Goal: Information Seeking & Learning: Learn about a topic

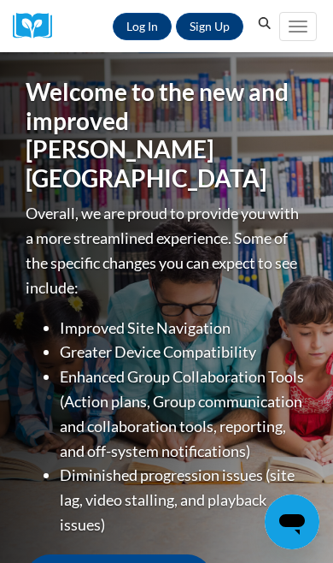
click at [134, 18] on link "Log In" at bounding box center [142, 26] width 59 height 27
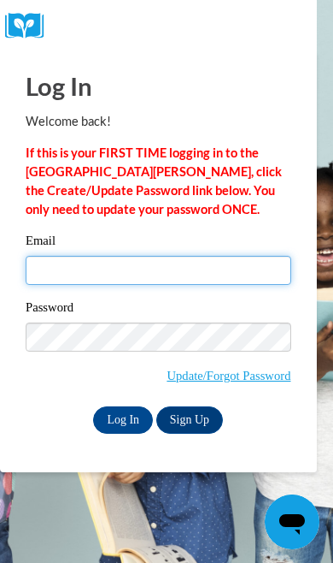
type input "mghill49@gmail.com"
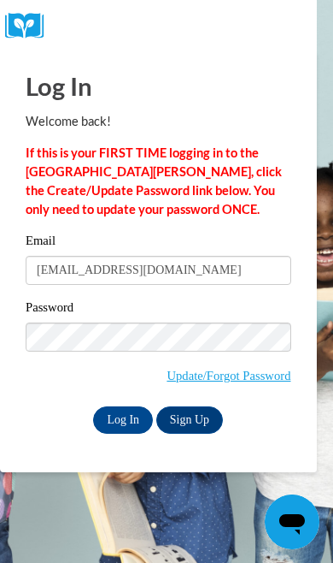
click at [123, 418] on input "Log In" at bounding box center [123, 419] width 60 height 27
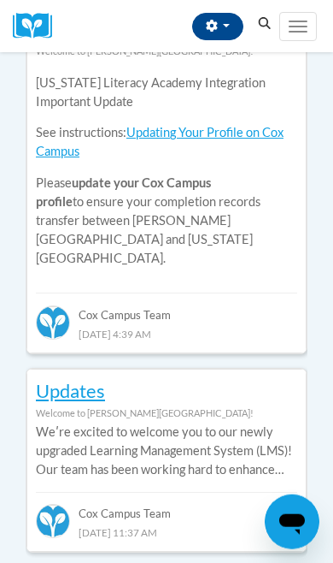
scroll to position [1038, 0]
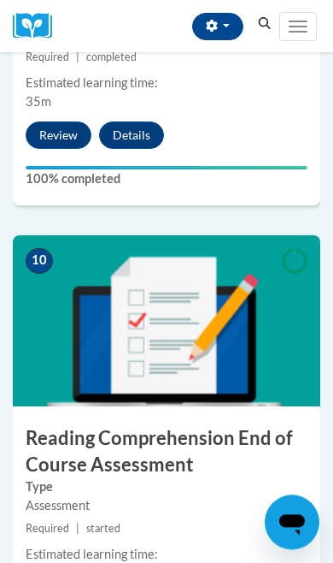
scroll to position [4428, 0]
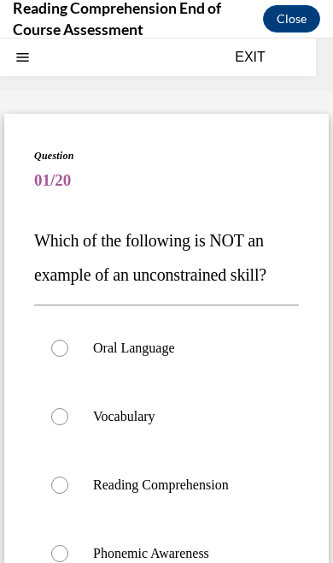
scroll to position [53, 0]
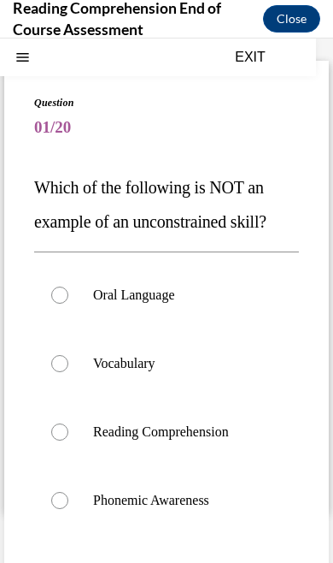
click at [68, 502] on div at bounding box center [59, 500] width 17 height 17
click at [68, 502] on input "Phonemic Awareness" at bounding box center [59, 500] width 17 height 17
radio input "true"
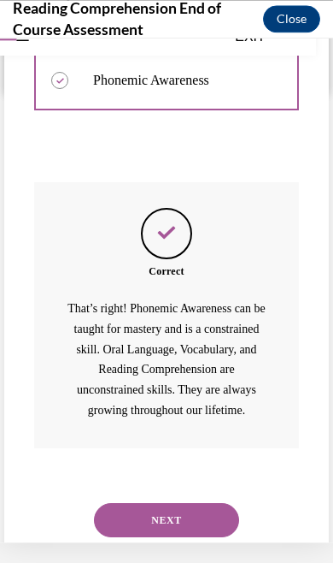
scroll to position [463, 0]
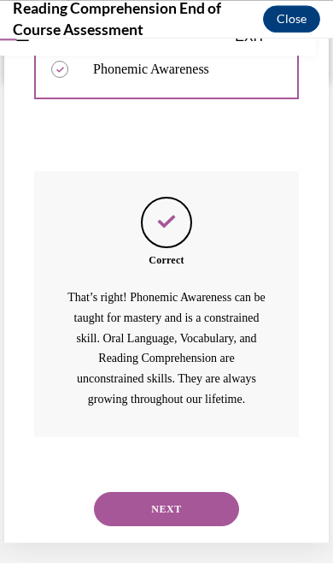
click at [192, 499] on button "NEXT" at bounding box center [166, 509] width 145 height 34
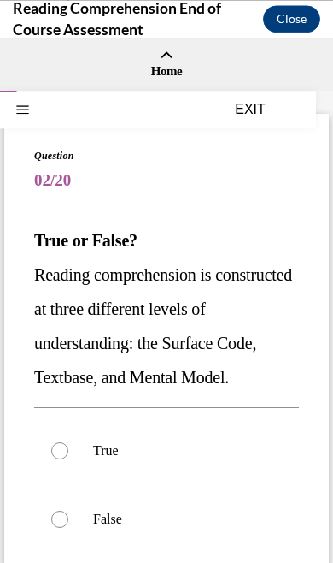
scroll to position [4428, 0]
click at [65, 455] on div at bounding box center [59, 450] width 17 height 17
click at [65, 455] on input "True" at bounding box center [59, 450] width 17 height 17
radio input "true"
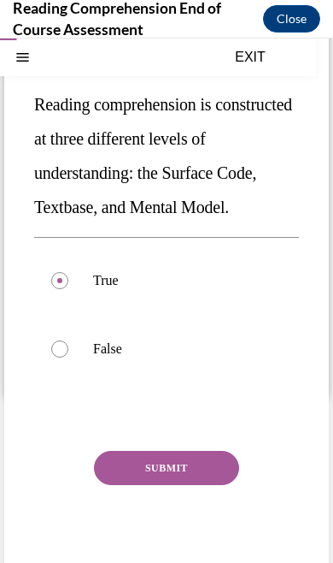
click at [177, 467] on button "SUBMIT" at bounding box center [166, 468] width 145 height 34
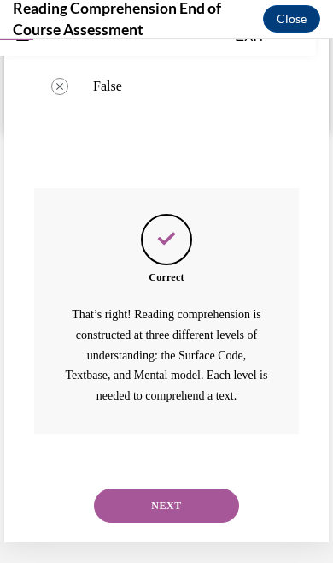
scroll to position [411, 0]
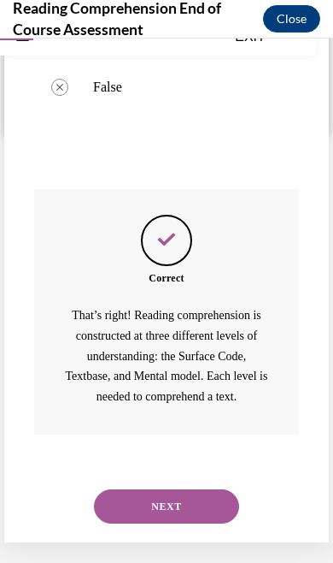
click at [180, 489] on button "NEXT" at bounding box center [166, 506] width 145 height 34
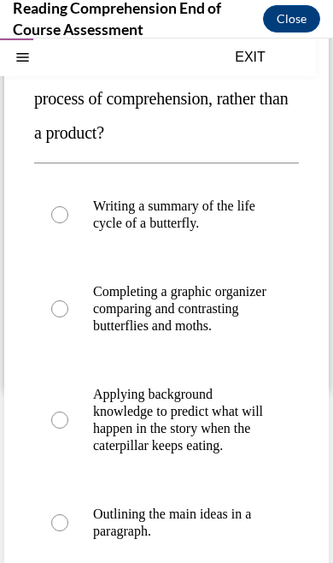
scroll to position [176, 0]
click at [62, 451] on label "Applying background knowledge to predict what will happen in the story when the…" at bounding box center [166, 420] width 265 height 120
click at [62, 428] on input "Applying background knowledge to predict what will happen in the story when the…" at bounding box center [59, 419] width 17 height 17
radio input "true"
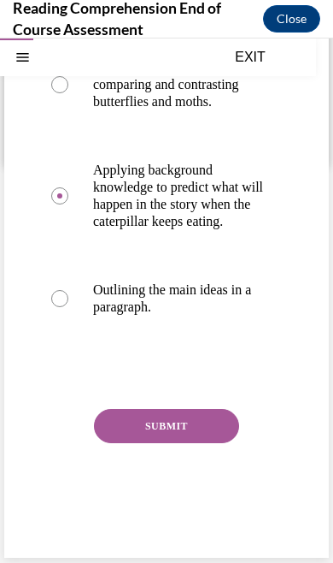
click at [171, 440] on button "SUBMIT" at bounding box center [166, 426] width 145 height 34
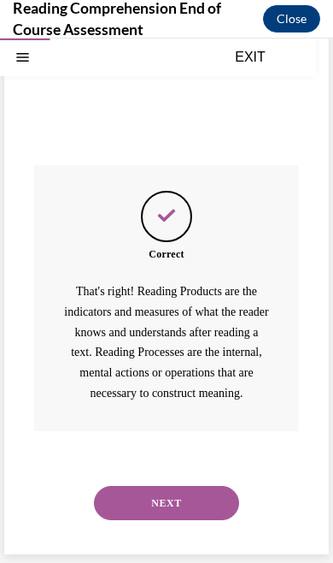
scroll to position [656, 0]
click at [165, 509] on button "NEXT" at bounding box center [166, 503] width 145 height 34
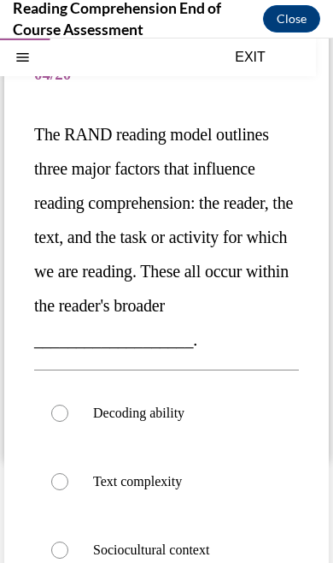
scroll to position [107, 0]
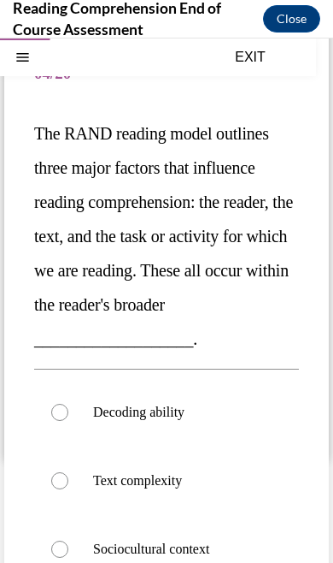
click at [145, 227] on span "The RAND reading model outlines three major factors that influence reading comp…" at bounding box center [163, 236] width 259 height 224
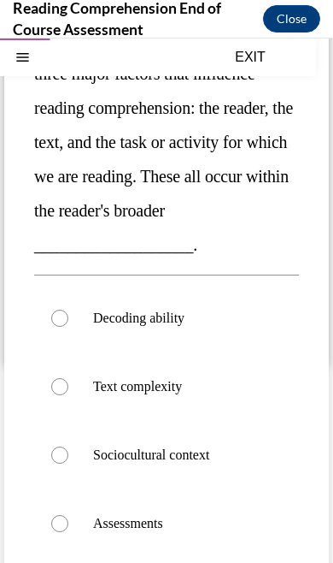
scroll to position [200, 0]
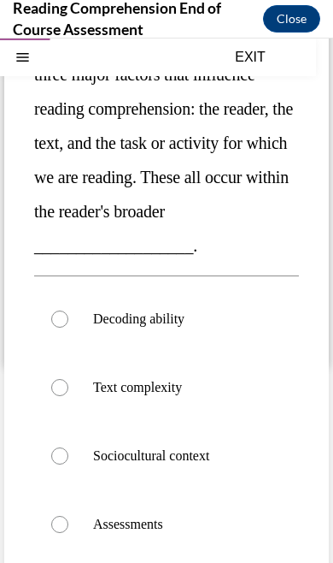
click at [68, 398] on label "Text complexity" at bounding box center [166, 387] width 265 height 68
click at [68, 396] on input "Text complexity" at bounding box center [59, 387] width 17 height 17
radio input "true"
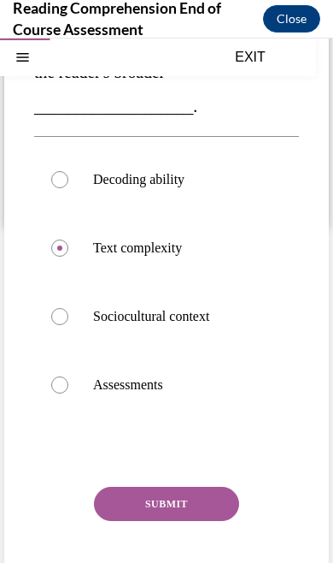
scroll to position [345, 0]
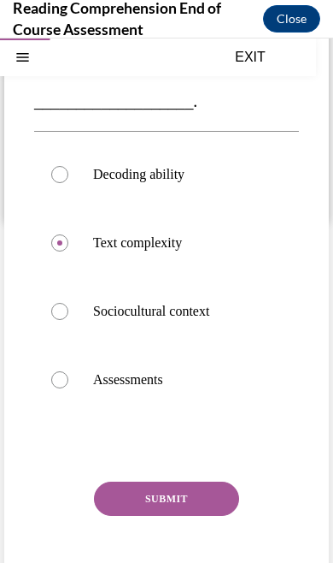
click at [182, 506] on button "SUBMIT" at bounding box center [166, 498] width 145 height 34
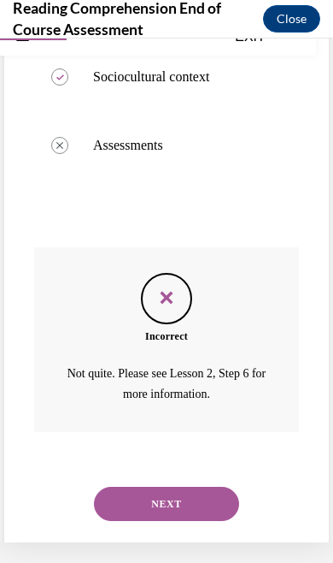
scroll to position [557, 0]
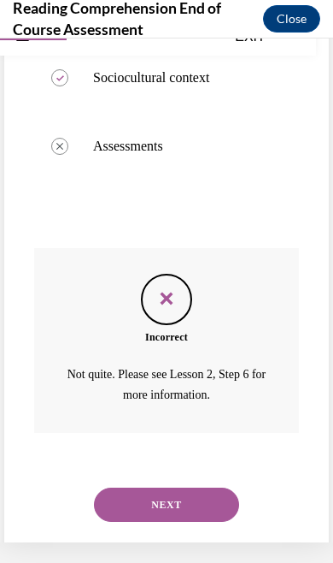
click at [168, 487] on button "NEXT" at bounding box center [166, 504] width 145 height 34
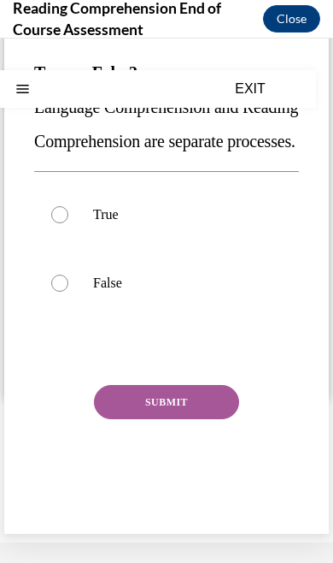
scroll to position [0, 0]
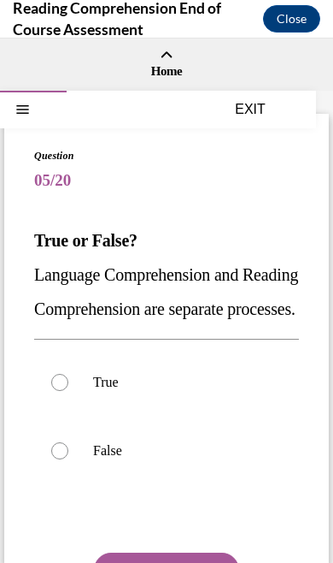
click at [62, 485] on label "False" at bounding box center [166, 450] width 265 height 68
click at [62, 459] on input "False" at bounding box center [59, 450] width 17 height 17
radio input "true"
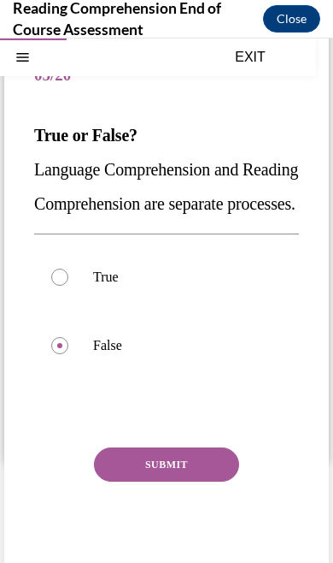
click at [171, 481] on button "SUBMIT" at bounding box center [166, 464] width 145 height 34
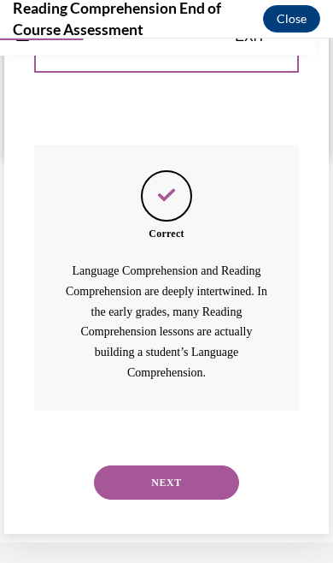
scroll to position [397, 0]
click at [171, 487] on button "NEXT" at bounding box center [166, 482] width 145 height 34
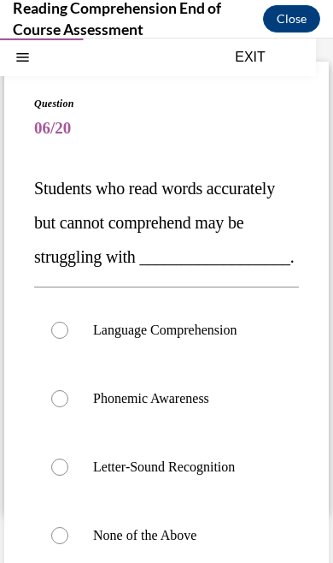
scroll to position [52, 0]
click at [52, 364] on label "Language Comprehension" at bounding box center [166, 330] width 265 height 68
click at [52, 339] on input "Language Comprehension" at bounding box center [59, 330] width 17 height 17
radio input "true"
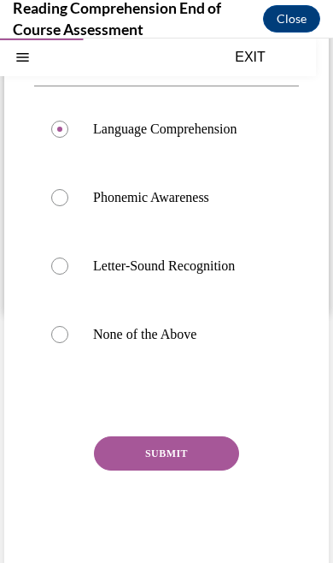
scroll to position [253, 0]
click at [180, 470] on button "SUBMIT" at bounding box center [166, 453] width 145 height 34
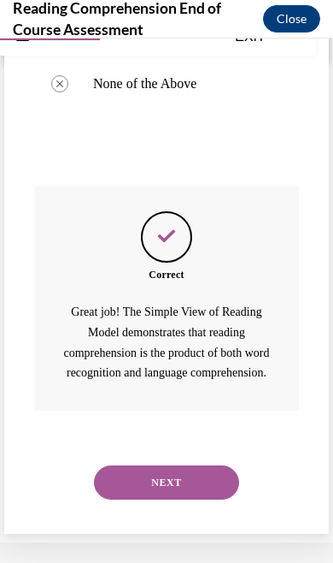
scroll to position [514, 0]
click at [165, 487] on button "NEXT" at bounding box center [166, 482] width 145 height 34
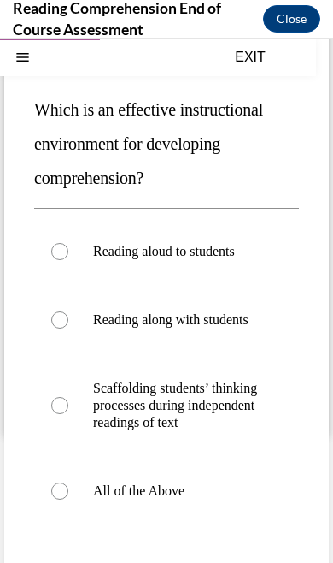
scroll to position [132, 0]
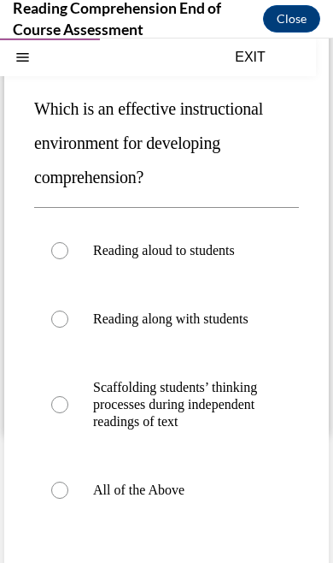
click at [63, 495] on div at bounding box center [59, 489] width 17 height 17
click at [63, 495] on input "All of the Above" at bounding box center [59, 489] width 17 height 17
radio input "true"
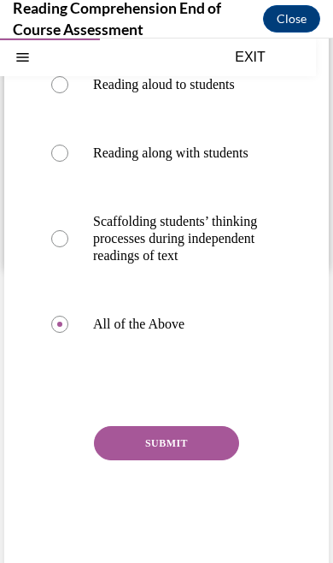
click at [187, 443] on button "SUBMIT" at bounding box center [166, 443] width 145 height 34
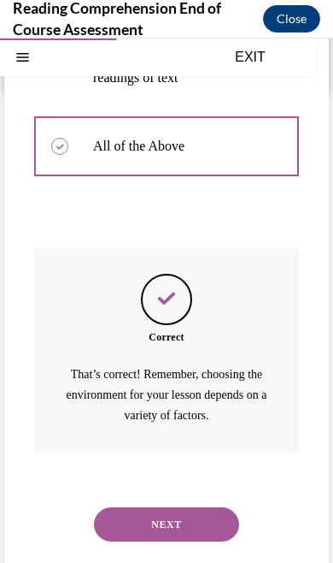
scroll to position [475, 0]
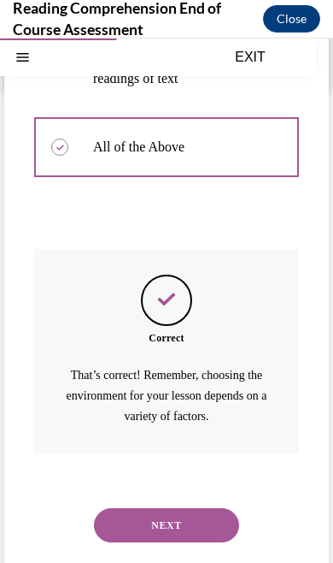
click at [191, 508] on button "NEXT" at bounding box center [166, 525] width 145 height 34
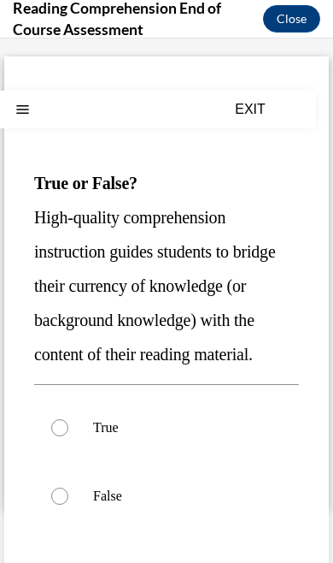
scroll to position [62, 0]
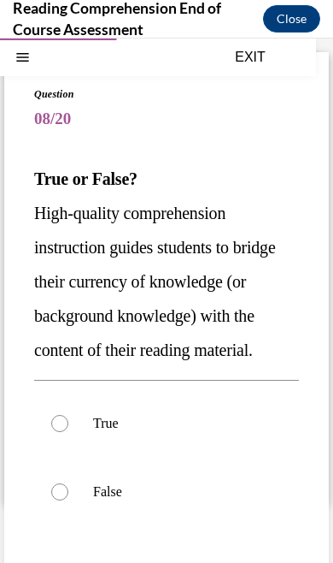
click at [73, 420] on label "True" at bounding box center [166, 423] width 265 height 68
click at [68, 420] on input "True" at bounding box center [59, 423] width 17 height 17
radio input "true"
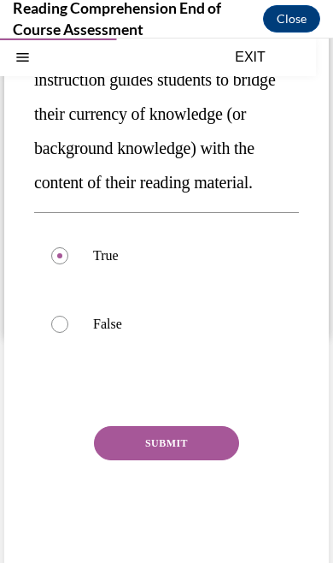
click at [175, 445] on button "SUBMIT" at bounding box center [166, 443] width 145 height 34
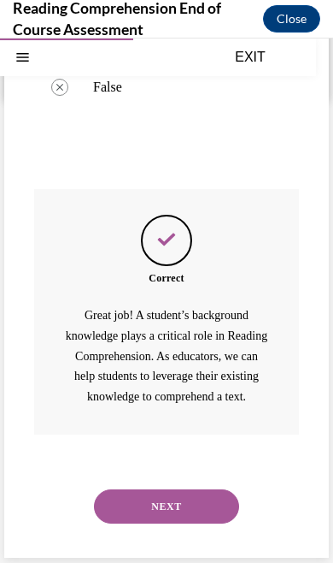
scroll to position [465, 0]
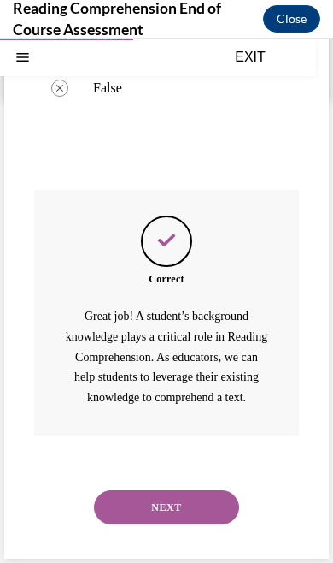
click at [175, 505] on button "NEXT" at bounding box center [166, 507] width 145 height 34
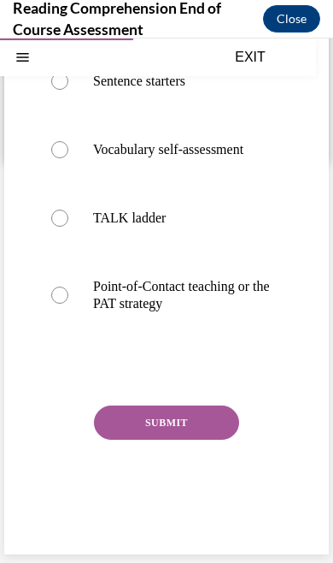
scroll to position [0, 0]
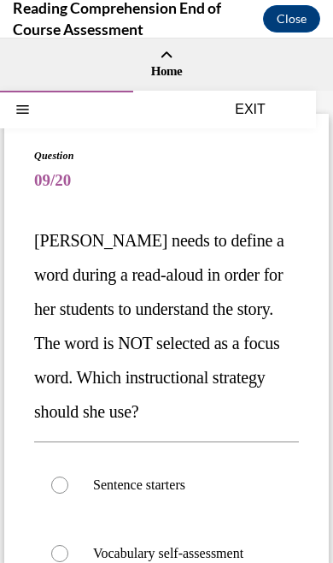
click at [177, 510] on label "Sentence starters" at bounding box center [166, 485] width 265 height 68
click at [68, 493] on input "Sentence starters" at bounding box center [59, 484] width 17 height 17
radio input "true"
click at [215, 488] on p "Sentence starters" at bounding box center [181, 484] width 177 height 17
click at [68, 488] on input "Sentence starters" at bounding box center [59, 484] width 17 height 17
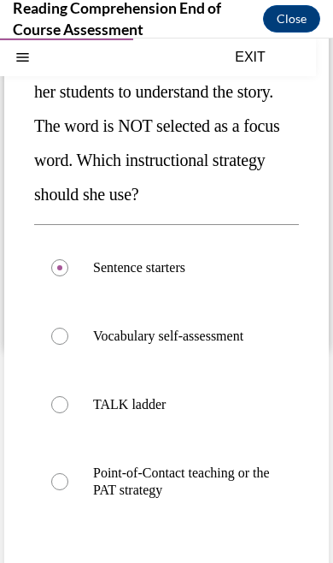
scroll to position [217, 0]
click at [61, 417] on label "TALK ladder" at bounding box center [166, 404] width 265 height 68
click at [61, 413] on input "TALK ladder" at bounding box center [59, 404] width 17 height 17
radio input "true"
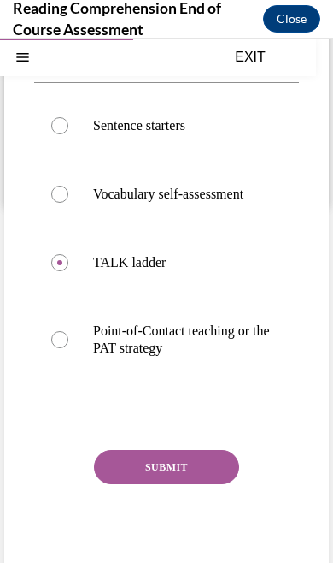
click at [174, 471] on button "SUBMIT" at bounding box center [166, 467] width 145 height 34
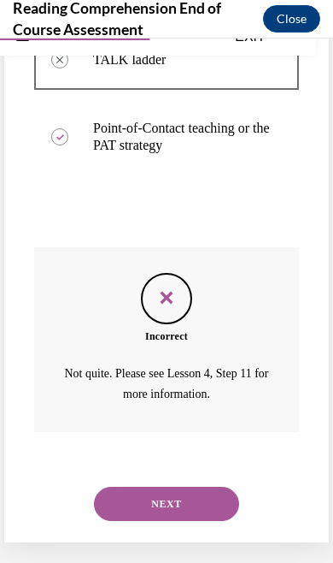
scroll to position [540, 0]
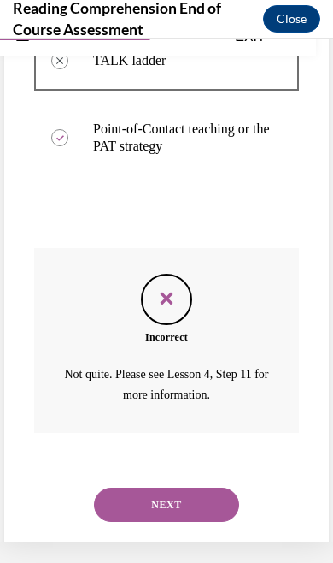
click at [168, 487] on button "NEXT" at bounding box center [166, 504] width 145 height 34
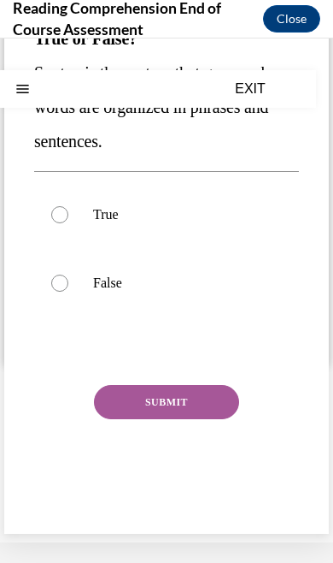
scroll to position [0, 0]
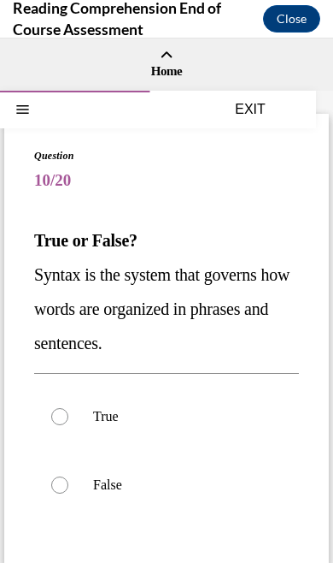
click at [60, 422] on div at bounding box center [59, 416] width 17 height 17
click at [60, 422] on input "True" at bounding box center [59, 416] width 17 height 17
radio input "true"
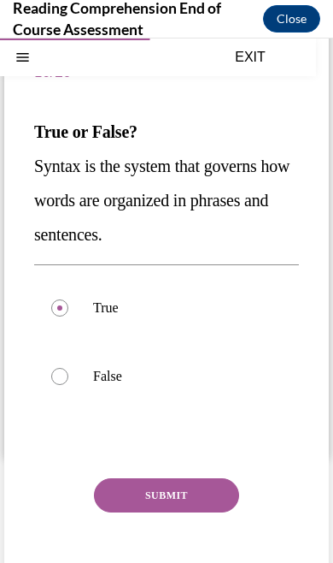
click at [186, 494] on button "SUBMIT" at bounding box center [166, 495] width 145 height 34
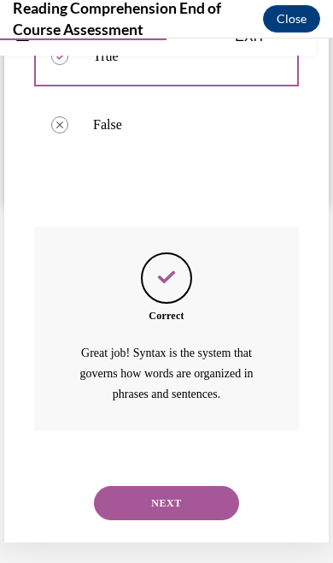
scroll to position [338, 0]
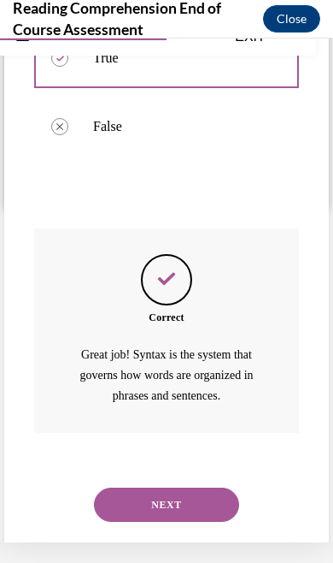
click at [166, 487] on button "NEXT" at bounding box center [166, 504] width 145 height 34
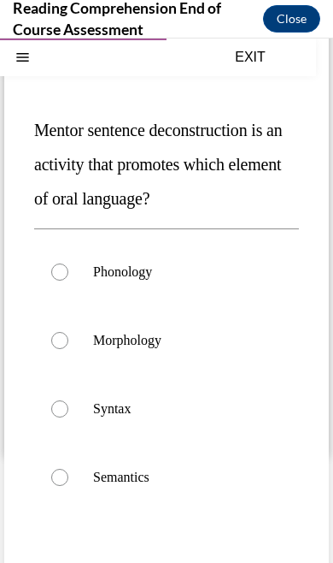
scroll to position [110, 0]
click at [73, 416] on label "Syntax" at bounding box center [166, 409] width 265 height 68
click at [68, 416] on input "Syntax" at bounding box center [59, 408] width 17 height 17
radio input "true"
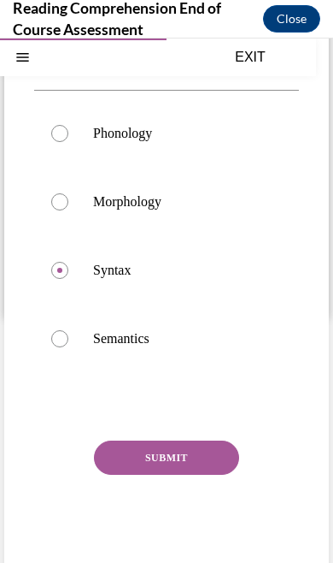
click at [188, 464] on button "SUBMIT" at bounding box center [166, 457] width 145 height 34
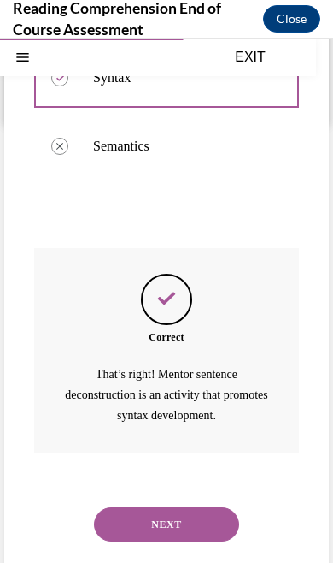
scroll to position [440, 0]
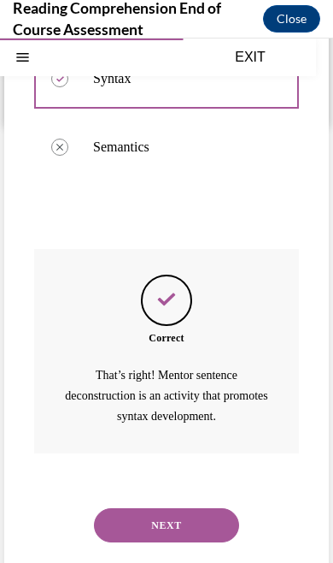
click at [182, 508] on button "NEXT" at bounding box center [166, 525] width 145 height 34
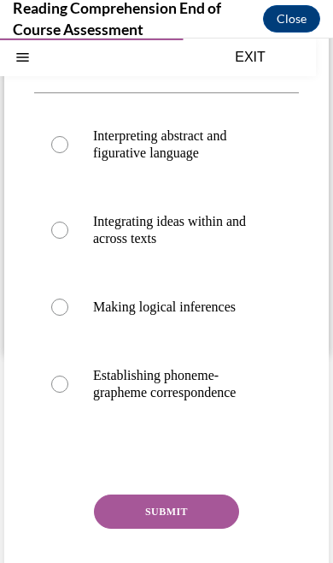
scroll to position [212, 0]
click at [82, 392] on label "Establishing phoneme-grapheme correspondence" at bounding box center [166, 384] width 265 height 86
click at [68, 392] on input "Establishing phoneme-grapheme correspondence" at bounding box center [59, 383] width 17 height 17
radio input "true"
click at [82, 392] on label "Establishing phoneme-grapheme correspondence" at bounding box center [166, 384] width 265 height 86
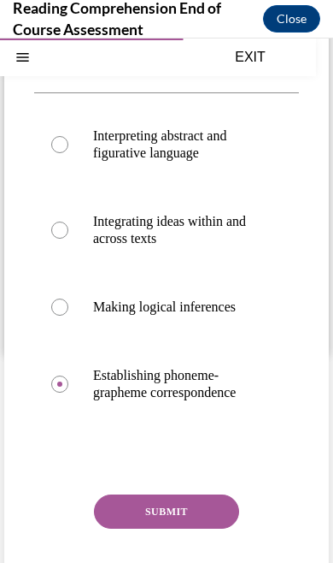
click at [68, 392] on input "Establishing phoneme-grapheme correspondence" at bounding box center [59, 383] width 17 height 17
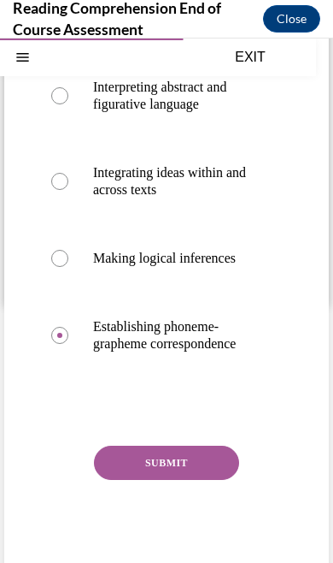
click at [174, 468] on button "SUBMIT" at bounding box center [166, 462] width 145 height 34
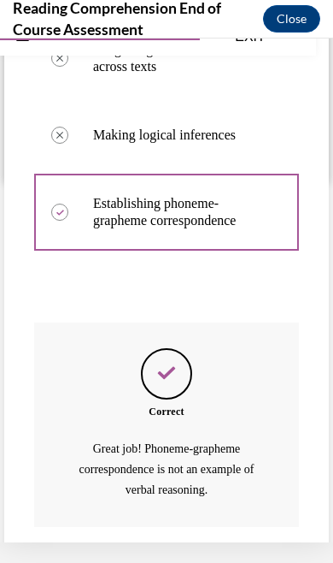
scroll to position [457, 0]
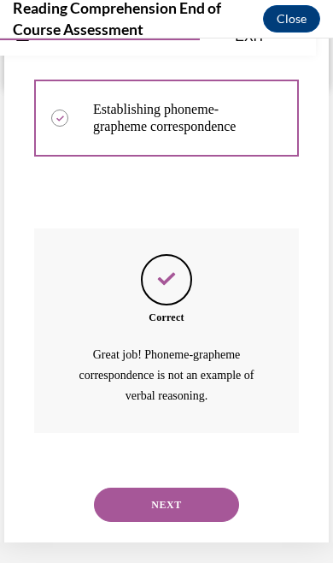
click at [186, 489] on button "NEXT" at bounding box center [166, 504] width 145 height 34
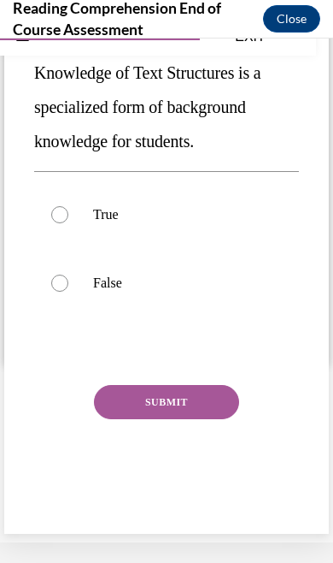
scroll to position [0, 0]
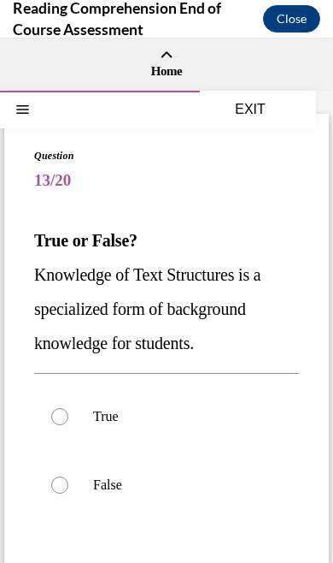
click at [72, 416] on label "True" at bounding box center [166, 416] width 265 height 68
click at [68, 416] on input "True" at bounding box center [59, 416] width 17 height 17
radio input "true"
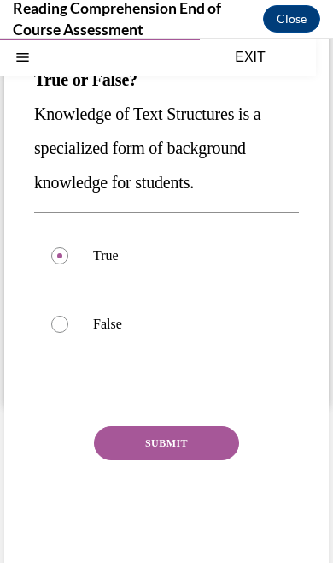
click at [189, 453] on button "SUBMIT" at bounding box center [166, 443] width 145 height 34
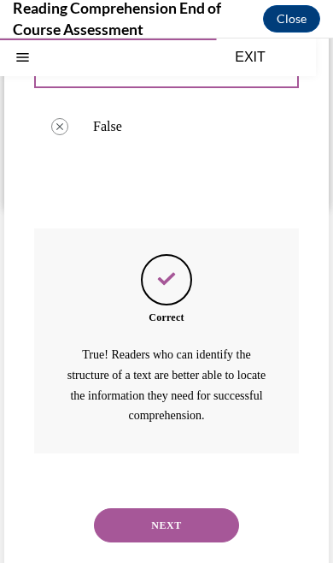
scroll to position [357, 0]
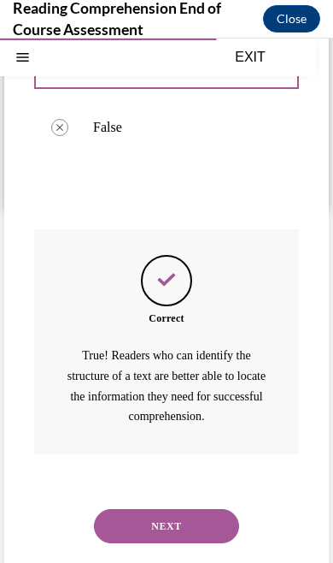
click at [183, 509] on button "NEXT" at bounding box center [166, 526] width 145 height 34
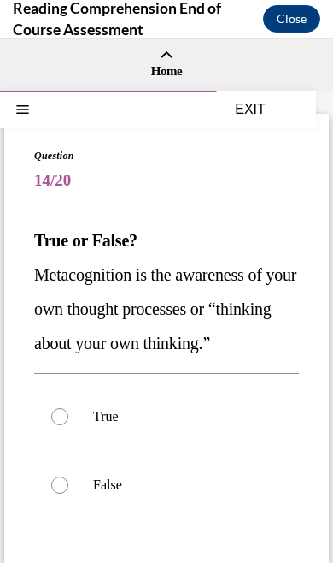
click at [70, 422] on label "True" at bounding box center [166, 416] width 265 height 68
click at [68, 422] on input "True" at bounding box center [59, 416] width 17 height 17
radio input "true"
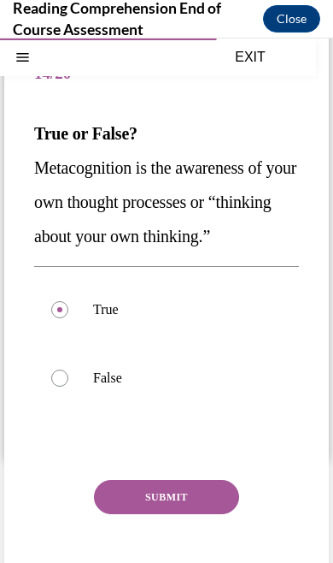
click at [179, 496] on button "SUBMIT" at bounding box center [166, 497] width 145 height 34
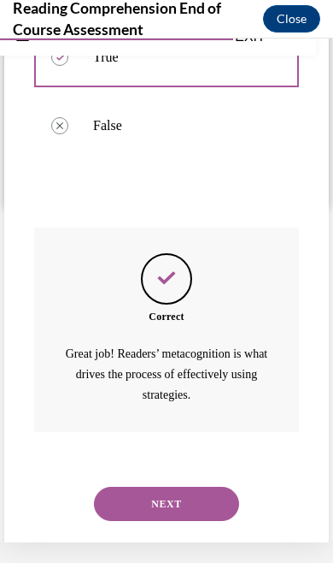
scroll to position [338, 0]
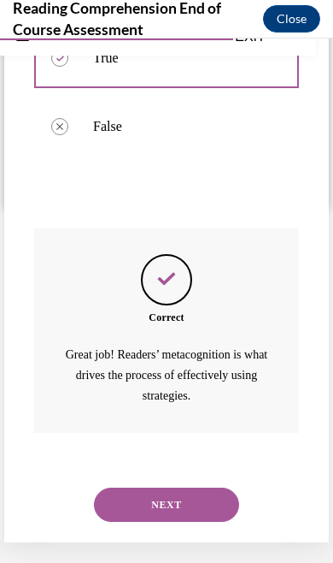
click at [197, 487] on button "NEXT" at bounding box center [166, 504] width 145 height 34
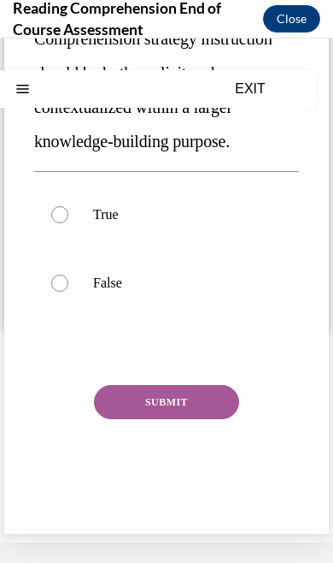
scroll to position [0, 0]
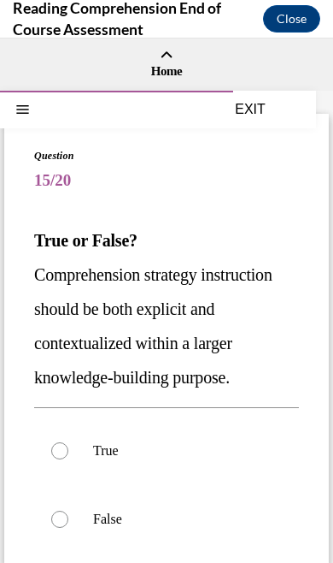
click at [79, 451] on label "True" at bounding box center [166, 450] width 265 height 68
click at [68, 451] on input "True" at bounding box center [59, 450] width 17 height 17
radio input "true"
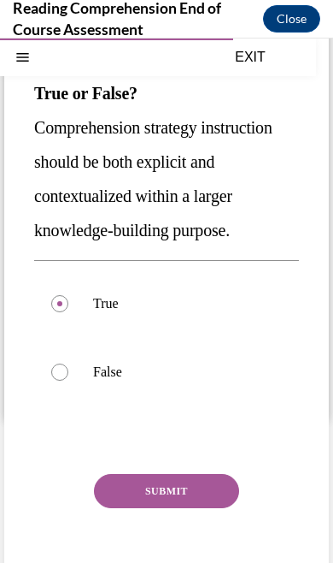
click at [188, 492] on button "SUBMIT" at bounding box center [166, 491] width 145 height 34
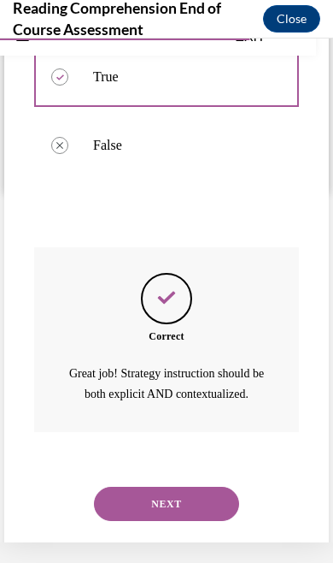
scroll to position [352, 0]
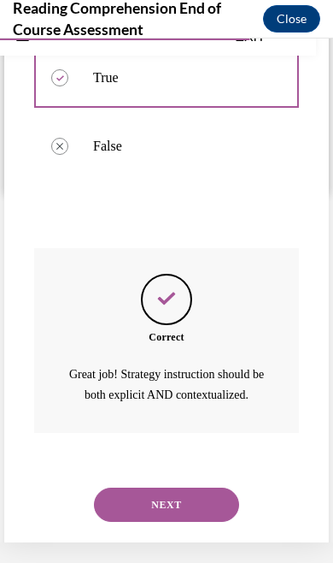
click at [185, 487] on button "NEXT" at bounding box center [166, 504] width 145 height 34
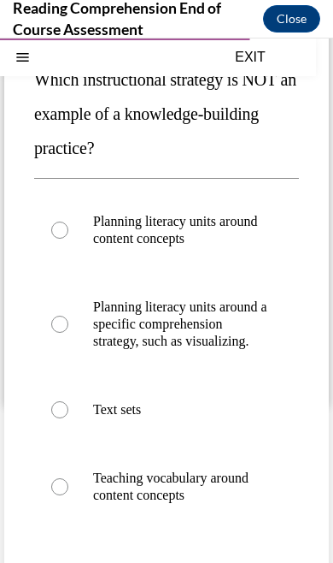
scroll to position [161, 0]
click at [71, 336] on label "Planning literacy units around a specific comprehension strategy, such as visua…" at bounding box center [166, 324] width 265 height 103
click at [68, 333] on input "Planning literacy units around a specific comprehension strategy, such as visua…" at bounding box center [59, 324] width 17 height 17
radio input "true"
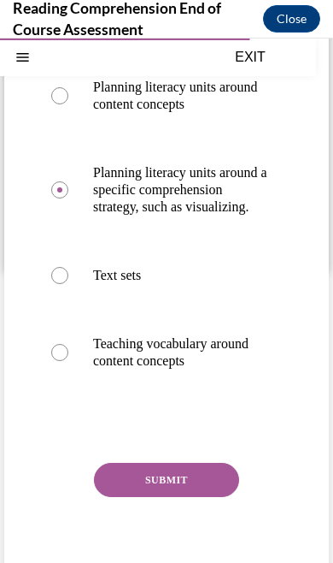
click at [189, 497] on button "SUBMIT" at bounding box center [166, 480] width 145 height 34
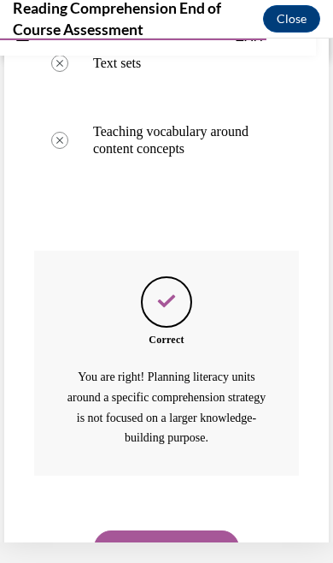
scroll to position [546, 0]
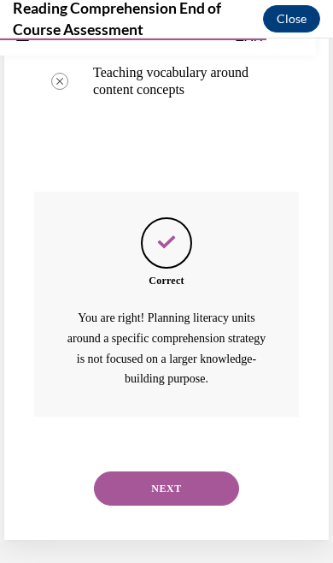
click at [185, 493] on button "NEXT" at bounding box center [166, 488] width 145 height 34
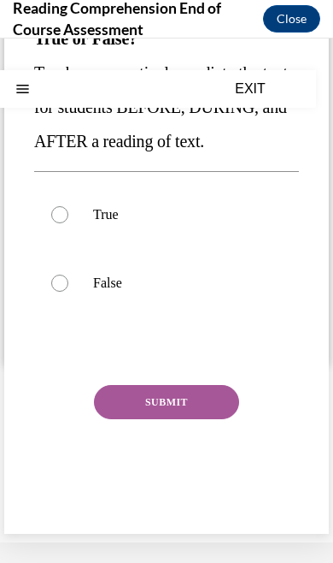
scroll to position [0, 0]
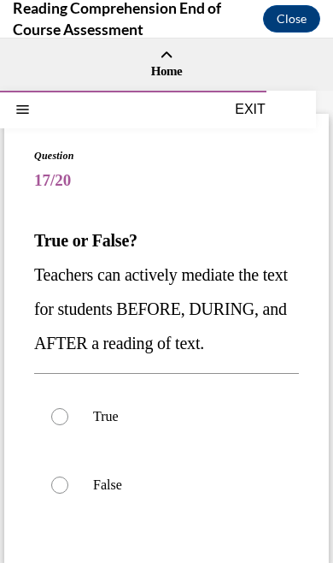
click at [68, 449] on label "True" at bounding box center [166, 416] width 265 height 68
click at [68, 425] on input "True" at bounding box center [59, 416] width 17 height 17
radio input "true"
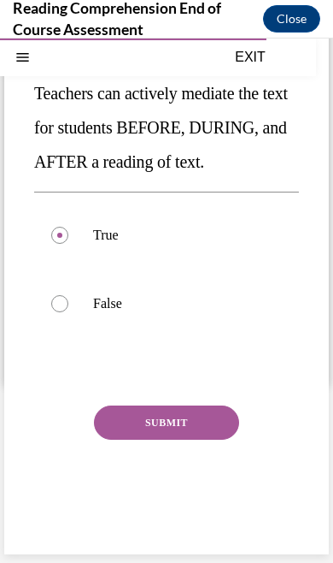
click at [192, 439] on button "SUBMIT" at bounding box center [166, 422] width 145 height 34
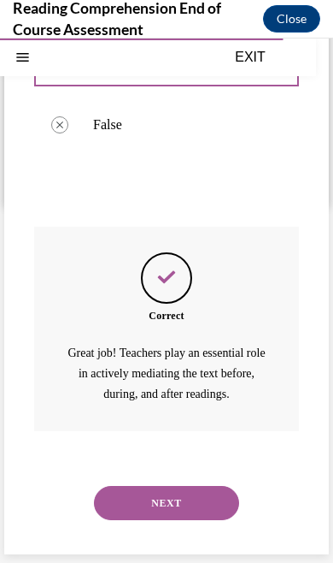
scroll to position [372, 0]
click at [191, 498] on button "NEXT" at bounding box center [166, 503] width 145 height 34
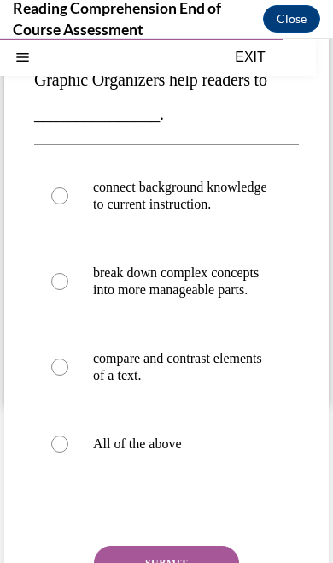
scroll to position [171, 0]
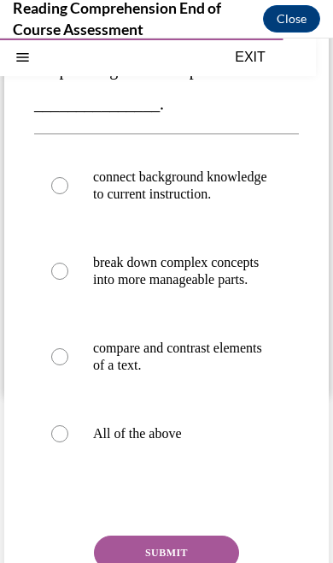
click at [74, 457] on label "All of the above" at bounding box center [166, 433] width 265 height 68
click at [68, 442] on input "All of the above" at bounding box center [59, 433] width 17 height 17
radio input "true"
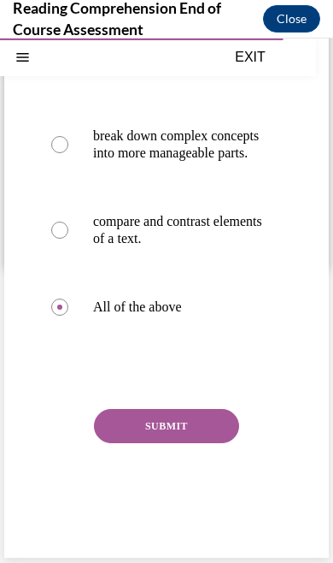
click at [168, 443] on button "SUBMIT" at bounding box center [166, 426] width 145 height 34
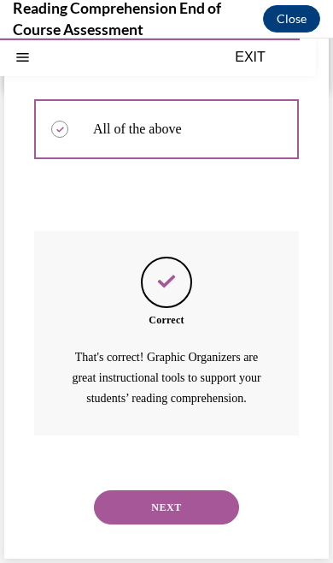
scroll to position [475, 0]
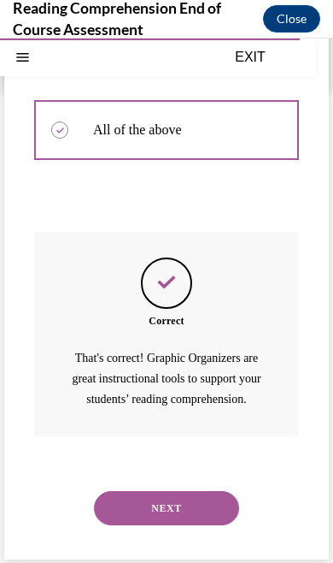
click at [180, 511] on button "NEXT" at bounding box center [166, 508] width 145 height 34
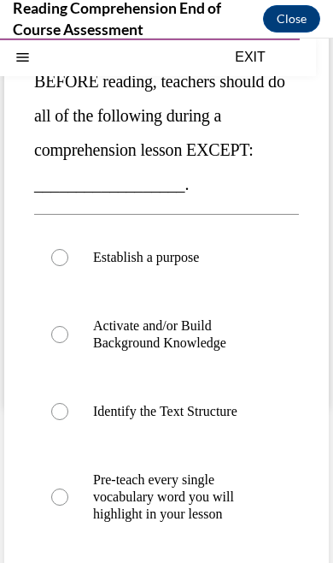
scroll to position [160, 0]
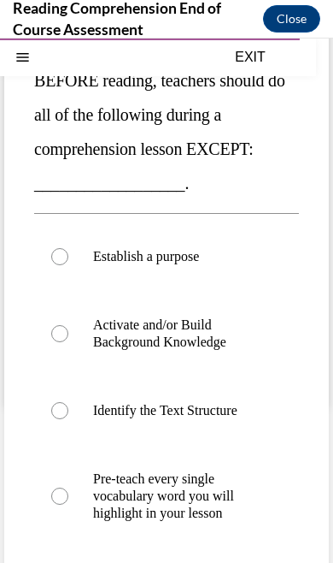
click at [70, 504] on label "Pre-teach every single vocabulary word you will highlight in your lesson" at bounding box center [166, 496] width 265 height 103
click at [68, 504] on input "Pre-teach every single vocabulary word you will highlight in your lesson" at bounding box center [59, 495] width 17 height 17
radio input "true"
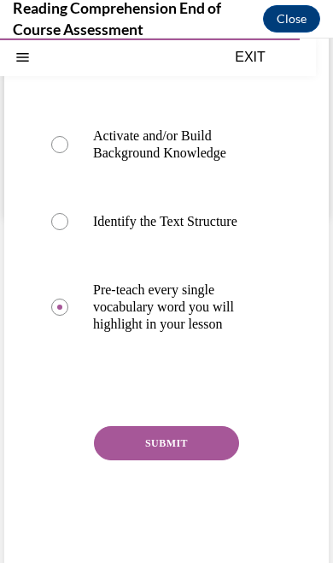
click at [174, 449] on button "SUBMIT" at bounding box center [166, 443] width 145 height 34
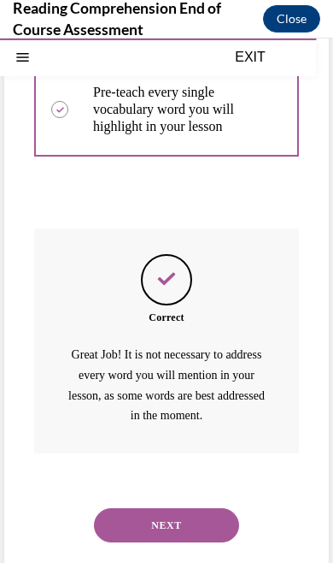
scroll to position [546, 0]
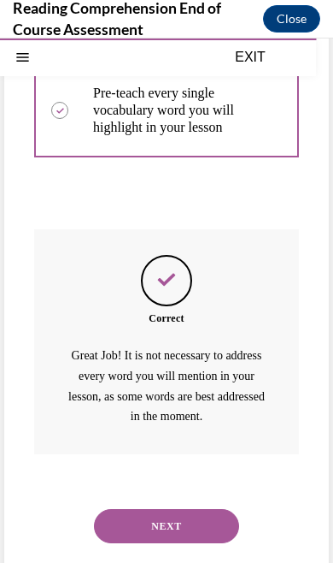
click at [181, 509] on button "NEXT" at bounding box center [166, 526] width 145 height 34
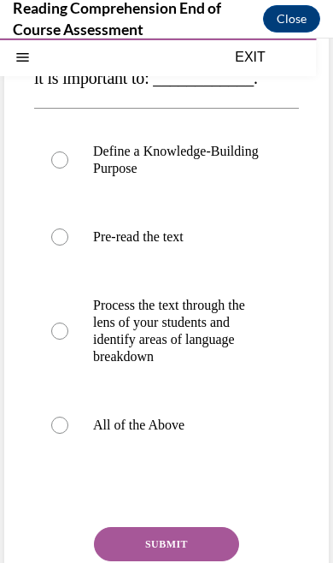
scroll to position [198, 0]
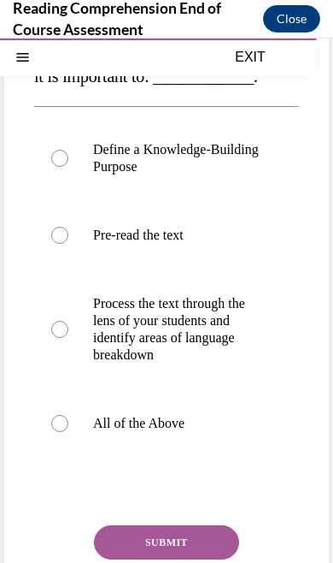
click at [64, 432] on div at bounding box center [59, 423] width 17 height 17
click at [64, 432] on input "All of the Above" at bounding box center [59, 423] width 17 height 17
radio input "true"
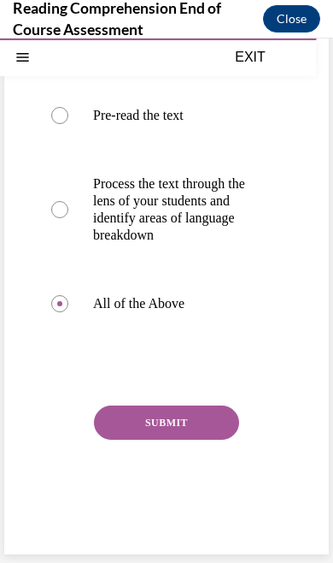
click at [190, 439] on button "SUBMIT" at bounding box center [166, 422] width 145 height 34
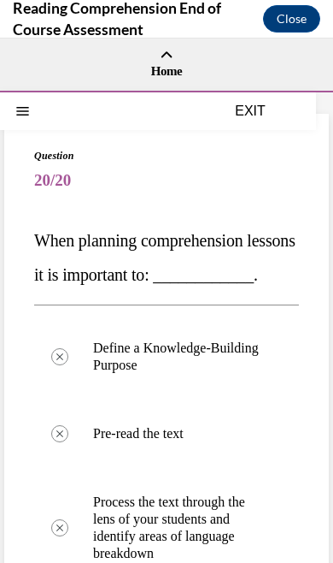
scroll to position [0, 0]
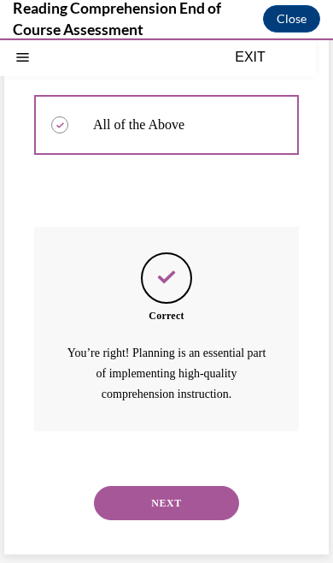
click at [182, 498] on button "NEXT" at bounding box center [166, 503] width 145 height 34
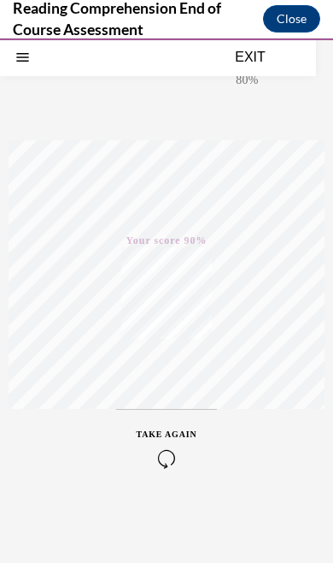
scroll to position [133, 0]
click at [263, 58] on button "EXIT" at bounding box center [250, 57] width 103 height 21
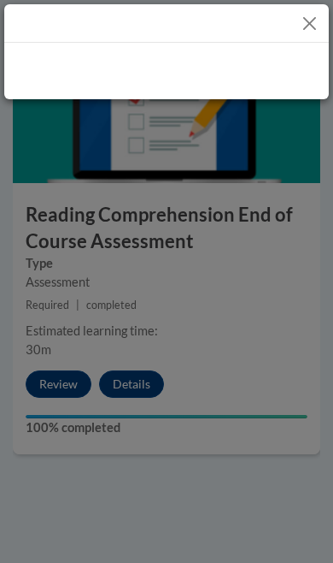
scroll to position [4653, 0]
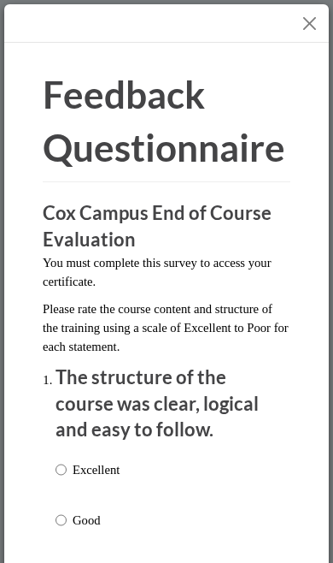
click at [58, 472] on input "Excellent" at bounding box center [61, 469] width 11 height 19
radio input "true"
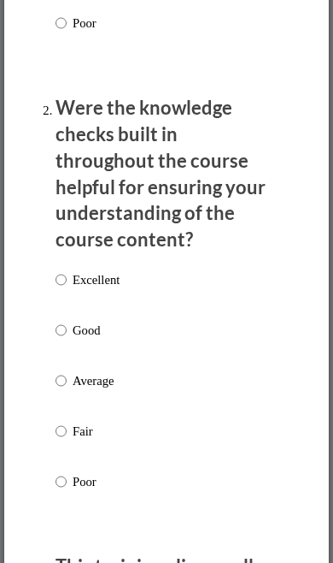
scroll to position [650, 0]
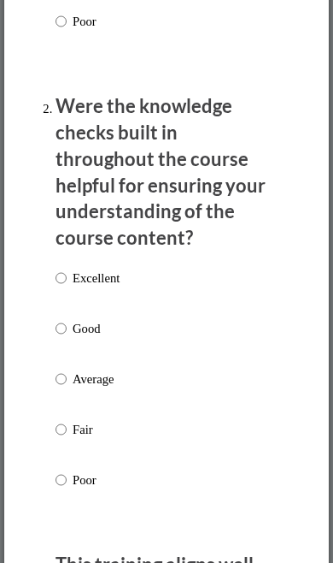
click at [67, 272] on input "Excellent" at bounding box center [61, 277] width 11 height 19
radio input "true"
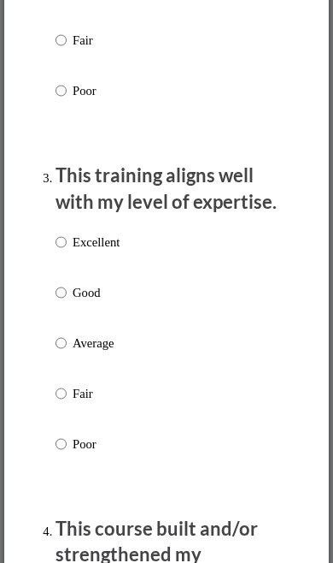
scroll to position [1039, 0]
click at [74, 233] on p "Excellent" at bounding box center [96, 242] width 47 height 19
click at [67, 233] on input "Excellent" at bounding box center [61, 242] width 11 height 19
radio input "true"
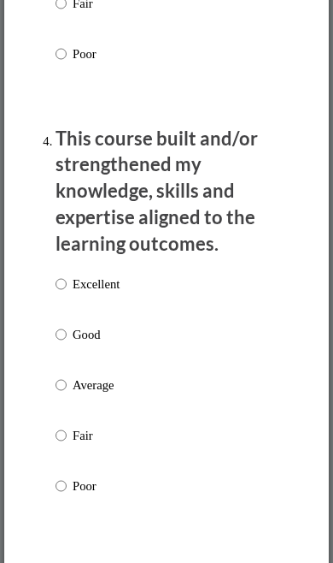
scroll to position [1431, 0]
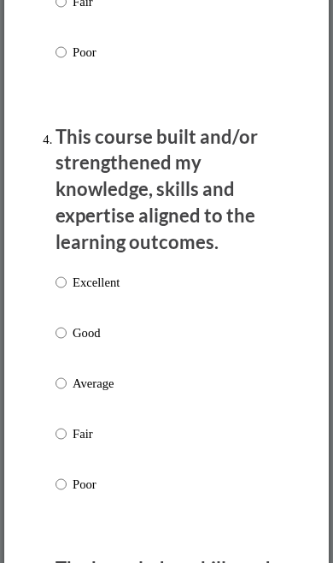
click at [66, 275] on input "Excellent" at bounding box center [61, 282] width 11 height 19
radio input "true"
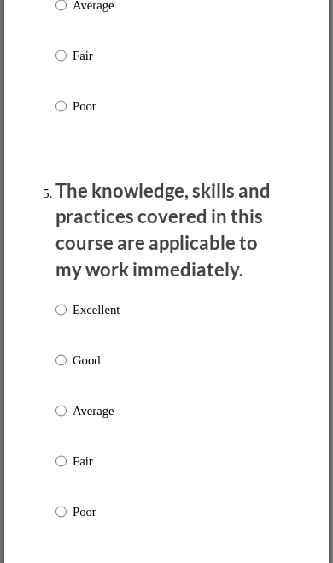
scroll to position [1811, 0]
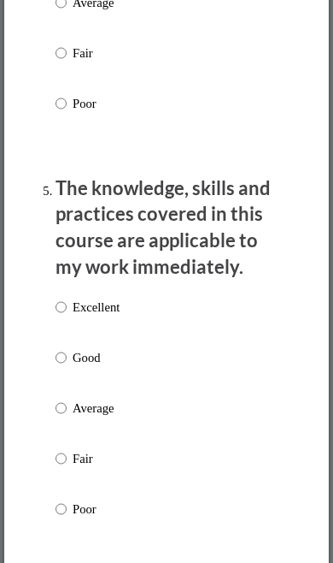
click at [67, 298] on input "Excellent" at bounding box center [61, 307] width 11 height 19
radio input "true"
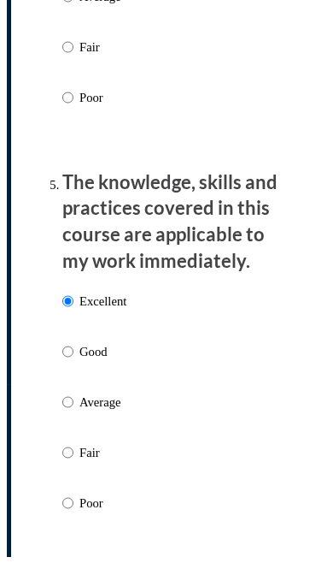
scroll to position [5282, 0]
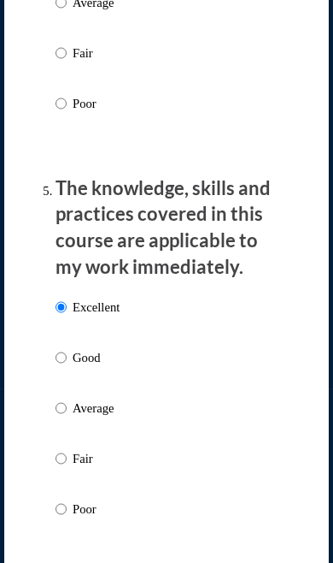
click at [215, 428] on div "Excellent Good Average Fair Poor" at bounding box center [167, 428] width 222 height 279
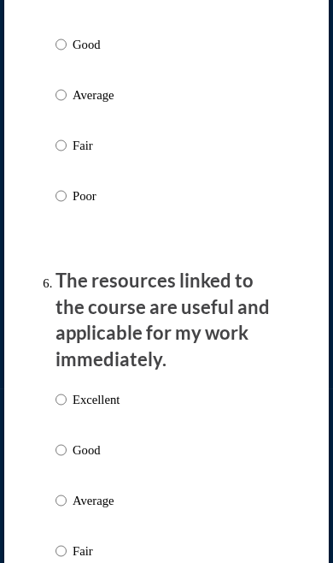
scroll to position [2144, 0]
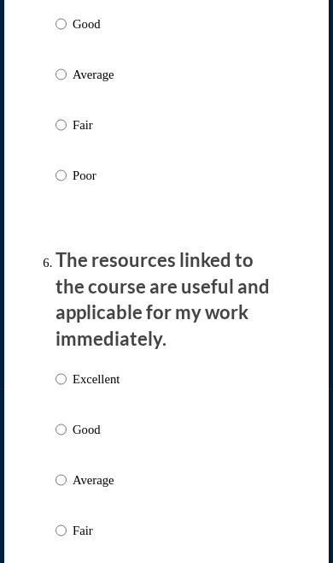
click at [83, 369] on p "Excellent" at bounding box center [96, 378] width 47 height 19
click at [67, 369] on input "Excellent" at bounding box center [61, 378] width 11 height 19
radio input "true"
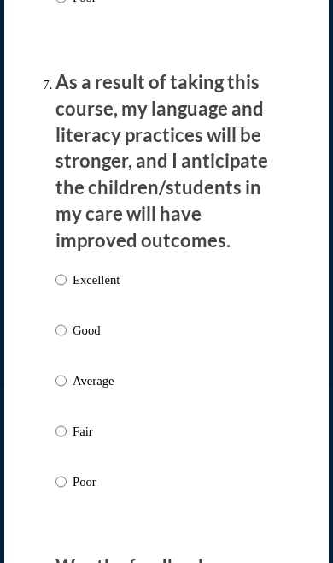
scroll to position [2729, 0]
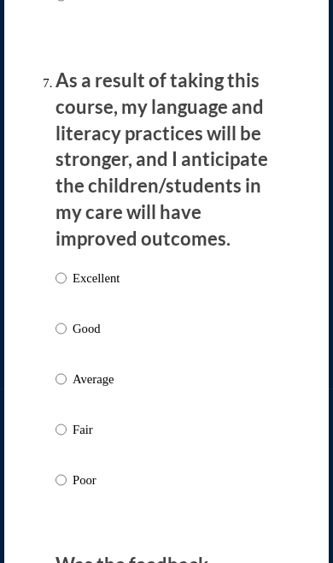
click at [63, 268] on input "Excellent" at bounding box center [61, 277] width 11 height 19
radio input "true"
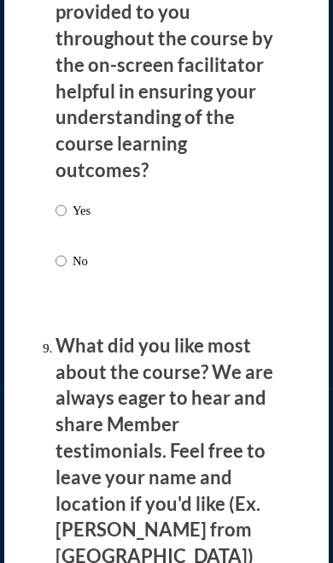
scroll to position [3310, 0]
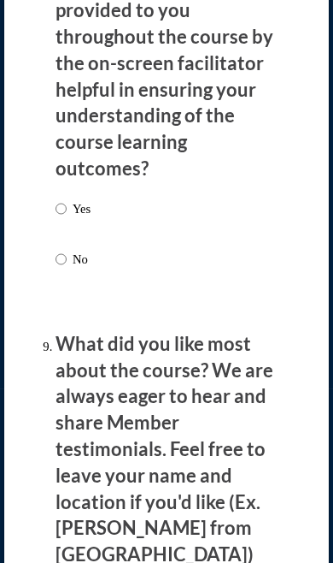
click at [61, 199] on label "Yes" at bounding box center [73, 222] width 35 height 46
click at [61, 199] on input "Yes" at bounding box center [61, 208] width 11 height 19
radio input "true"
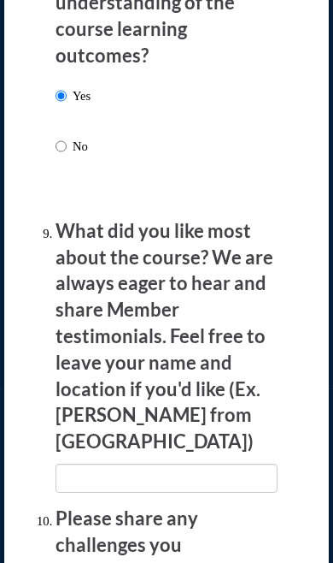
scroll to position [3435, 0]
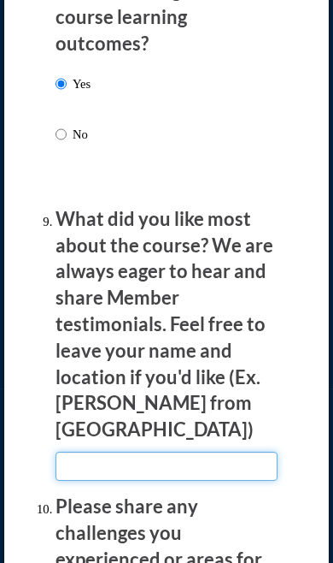
click at [91, 451] on input "textbox" at bounding box center [167, 465] width 222 height 29
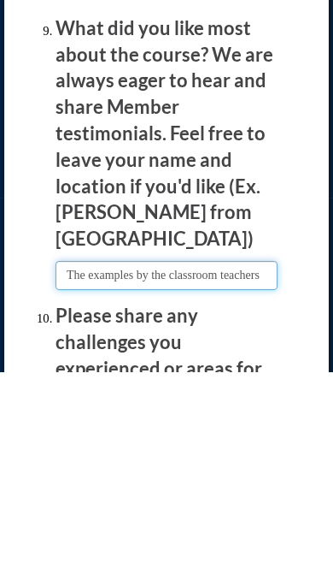
click at [131, 451] on input "textbox" at bounding box center [167, 465] width 222 height 29
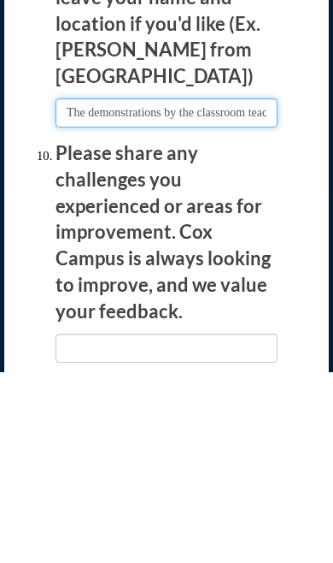
scroll to position [3601, 0]
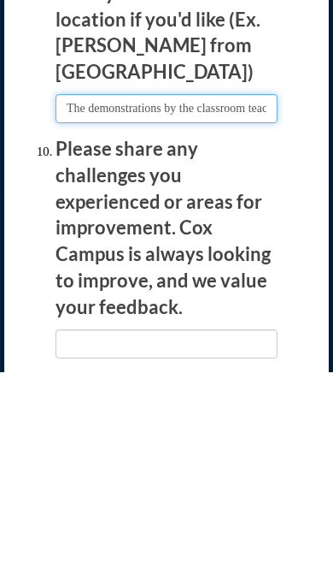
type input "The demonstrations by the classroom teachers"
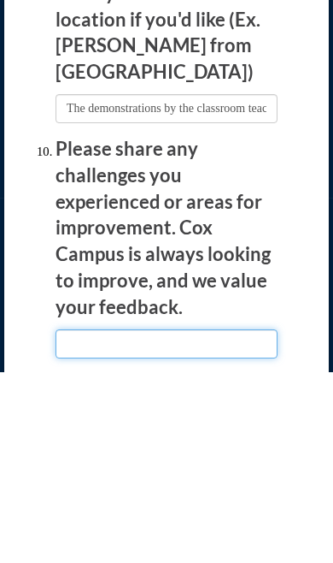
click at [80, 520] on input "textbox" at bounding box center [167, 534] width 222 height 29
click at [186, 520] on input "textbox" at bounding box center [167, 534] width 222 height 29
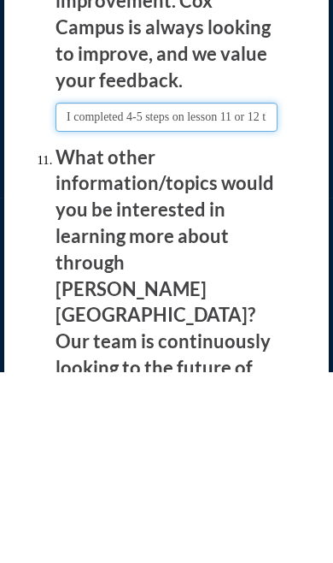
scroll to position [3824, 0]
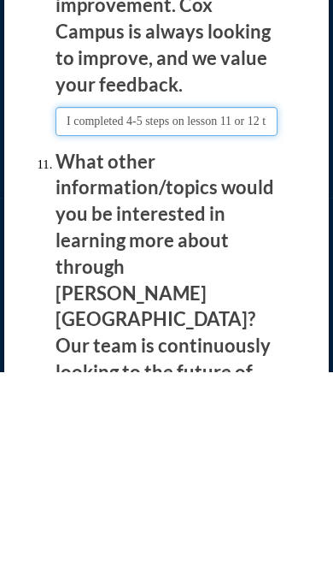
type input "I completed 4-5 steps on lesson 11 or 12 that did not show up as completed. I w…"
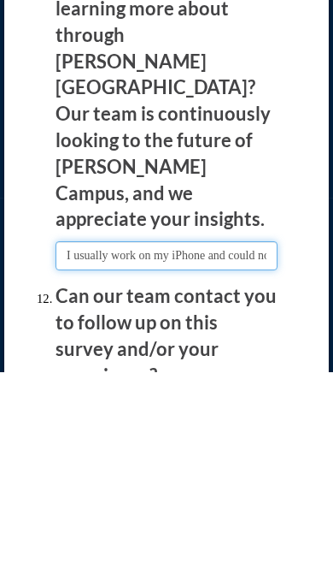
scroll to position [4062, 0]
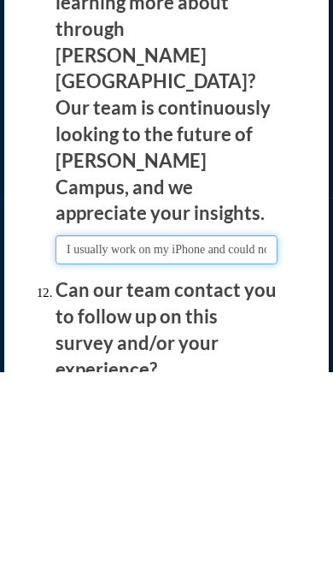
type input "I usually work on my iPhone and could not open the levels of the TALK ladder wh…"
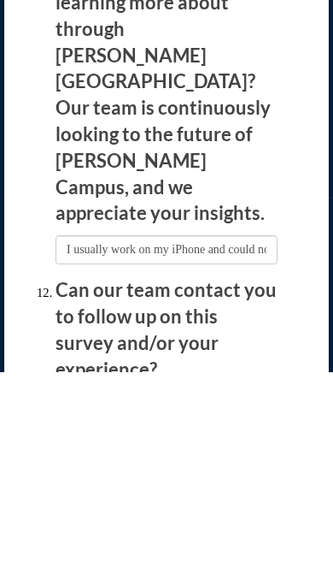
radio input "true"
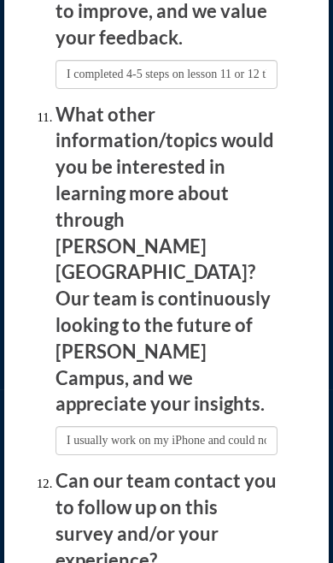
scroll to position [5282, 0]
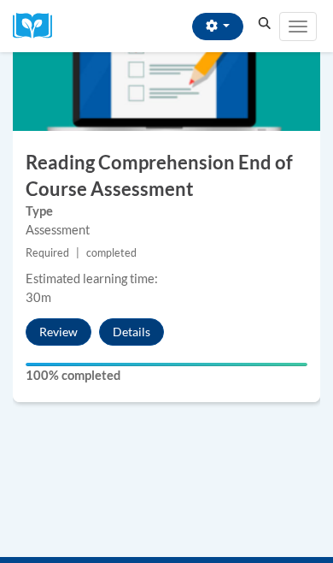
scroll to position [4703, 0]
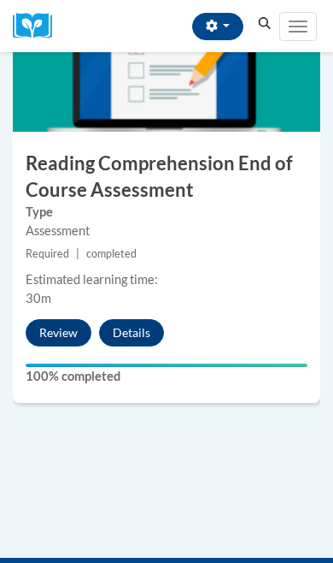
click at [286, 392] on div "10 Reading Comprehension End of Course Assessment Type Assessment Required | co…" at bounding box center [166, 197] width 333 height 472
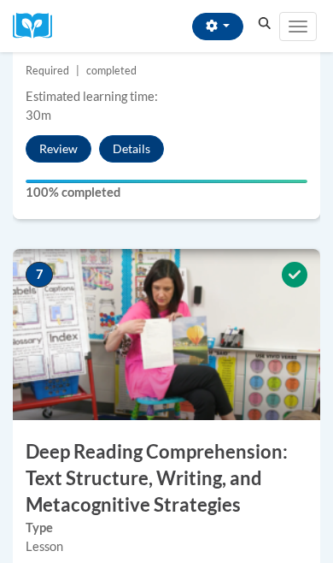
scroll to position [2967, 0]
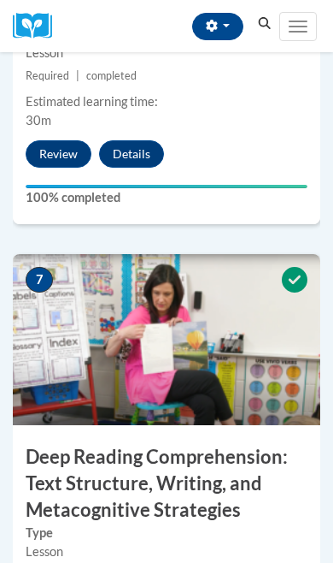
click at [233, 290] on img at bounding box center [167, 339] width 308 height 171
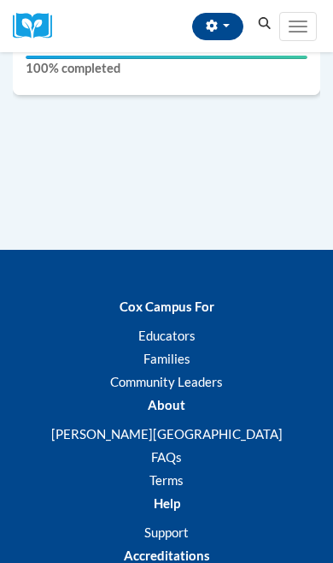
scroll to position [5008, 0]
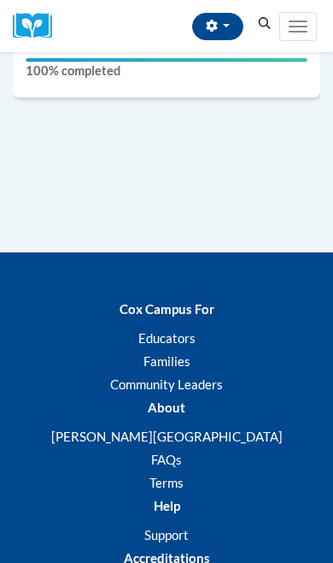
click at [58, 31] on img at bounding box center [38, 26] width 51 height 27
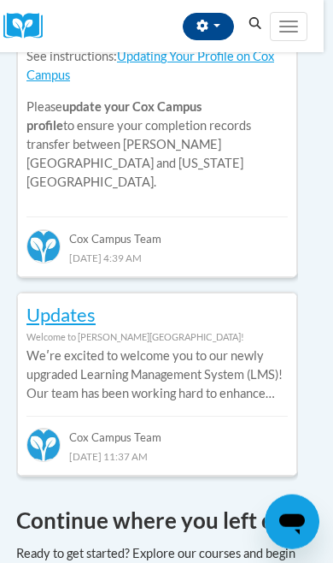
scroll to position [1116, 9]
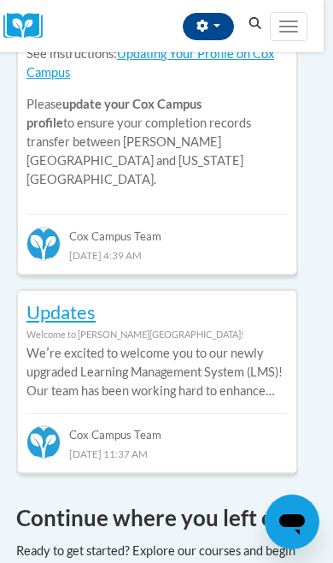
click at [136, 541] on div at bounding box center [157, 560] width 282 height 38
click at [202, 501] on h4 "Continue where you left off" at bounding box center [157, 517] width 282 height 33
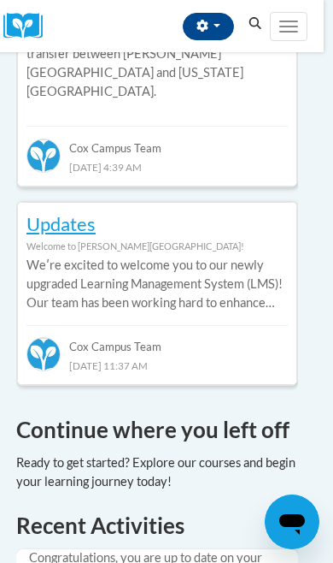
scroll to position [1205, 9]
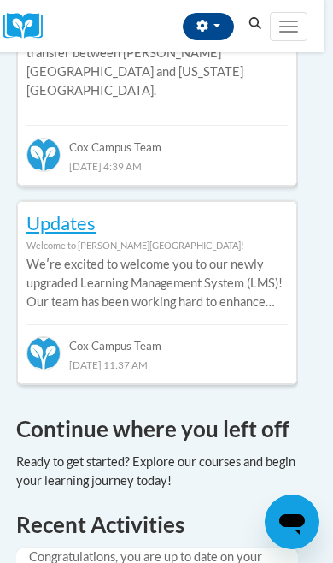
click at [197, 509] on h1 "Recent Activities" at bounding box center [157, 524] width 282 height 31
click at [209, 452] on div at bounding box center [157, 471] width 282 height 38
click at [165, 412] on h4 "Continue where you left off" at bounding box center [157, 428] width 282 height 33
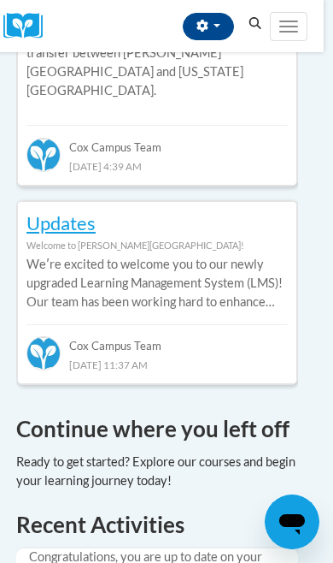
click at [104, 412] on h4 "Continue where you left off" at bounding box center [157, 428] width 282 height 33
click at [95, 412] on div "Continue where you left off" at bounding box center [157, 454] width 282 height 84
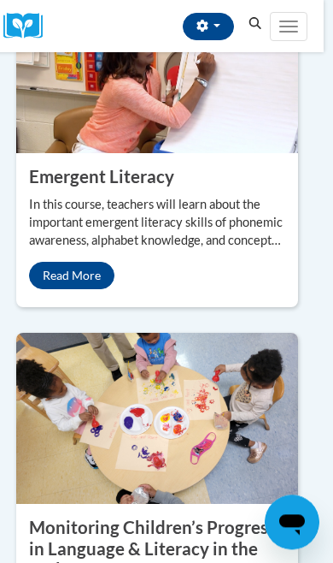
scroll to position [2764, 9]
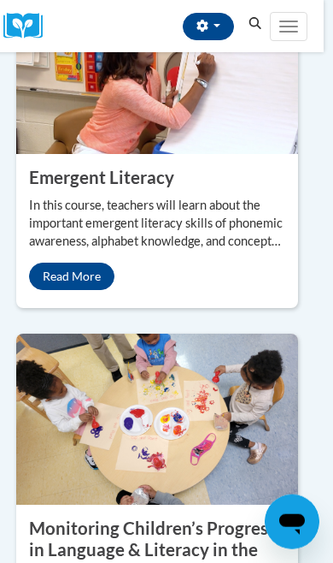
click at [292, 21] on span "Main menu" at bounding box center [289, 22] width 19 height 2
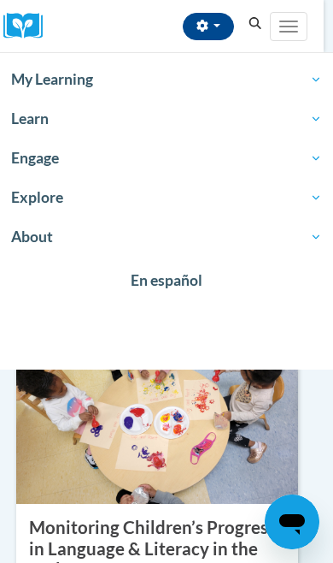
click at [89, 85] on span "My Learning" at bounding box center [166, 79] width 311 height 21
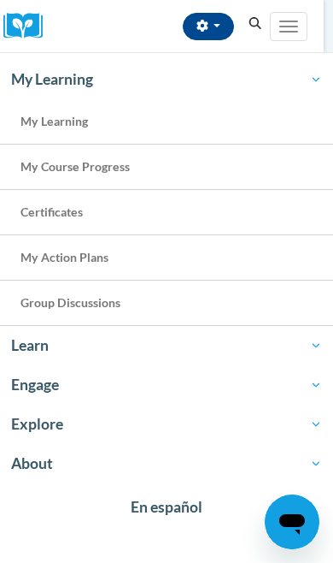
click at [126, 168] on span "My Course Progress" at bounding box center [75, 166] width 109 height 15
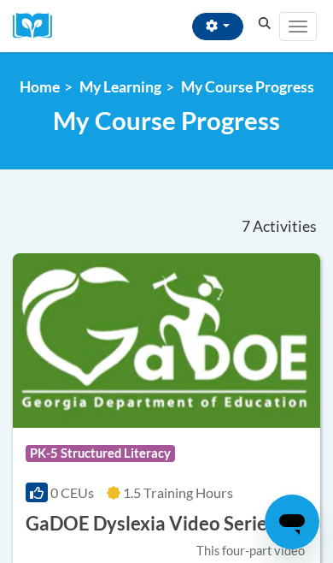
click at [298, 89] on link "My Course Progress" at bounding box center [247, 87] width 133 height 18
click at [141, 80] on link "My Learning" at bounding box center [121, 87] width 82 height 18
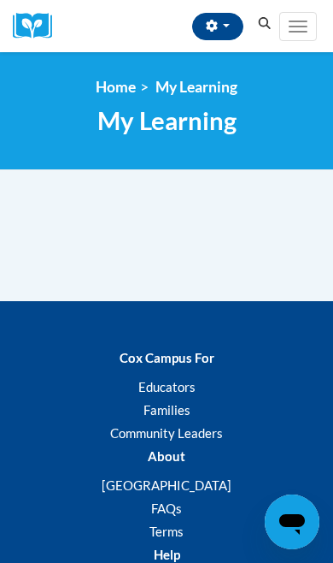
click at [40, 20] on img at bounding box center [38, 26] width 51 height 27
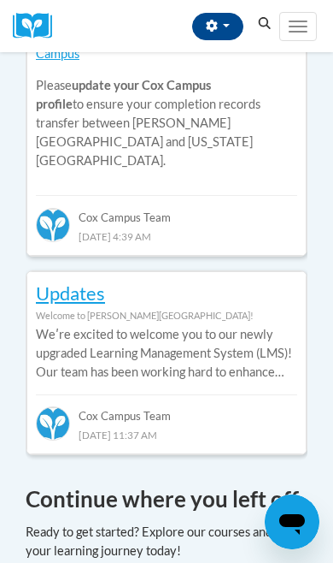
scroll to position [1147, 0]
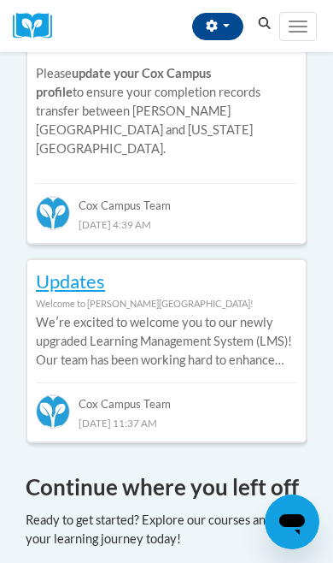
click at [223, 510] on div at bounding box center [167, 529] width 282 height 38
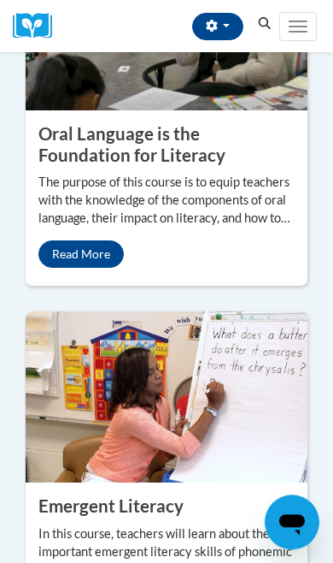
scroll to position [2435, 0]
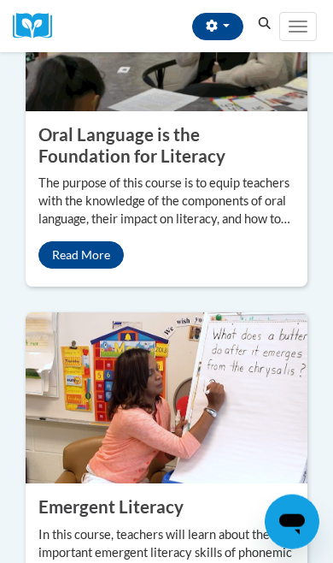
click at [304, 27] on button "Toggle navigation" at bounding box center [299, 26] width 38 height 29
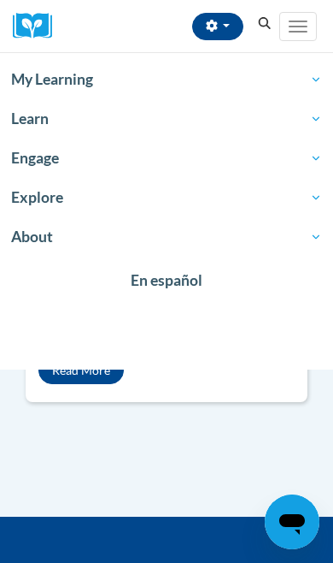
scroll to position [3418, 0]
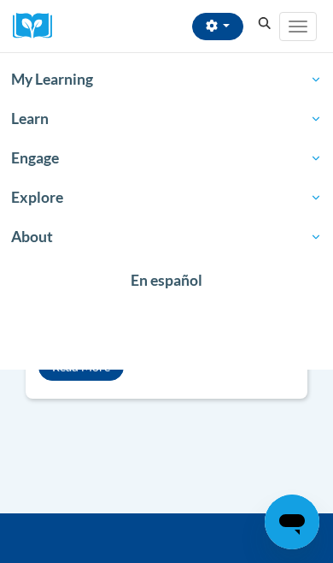
click at [61, 115] on span "Learn" at bounding box center [166, 119] width 311 height 21
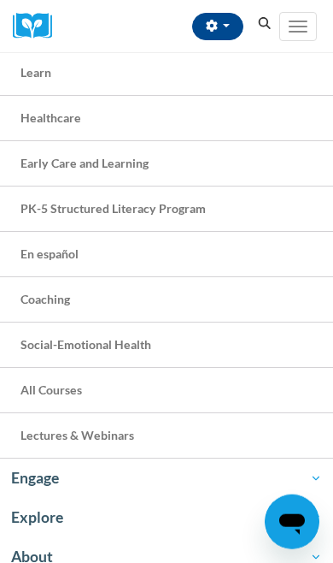
scroll to position [3474, 0]
click at [194, 203] on span "PK-5 Structured Literacy Program" at bounding box center [114, 208] width 186 height 15
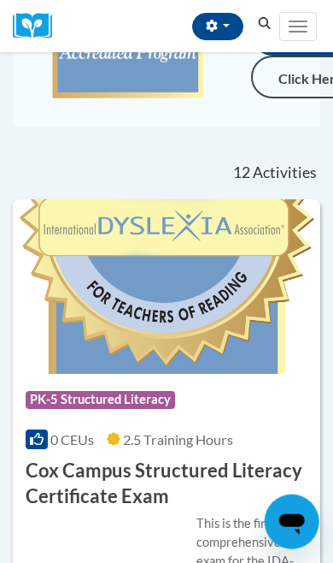
scroll to position [445, 1]
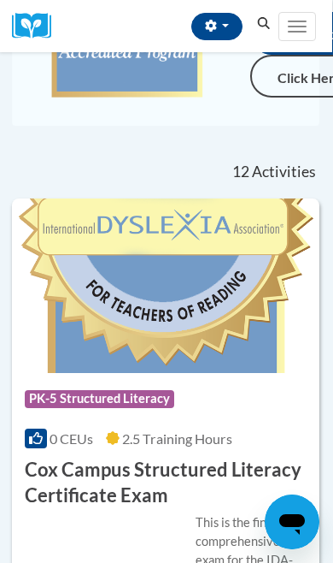
click at [303, 26] on span "Main menu" at bounding box center [297, 27] width 19 height 2
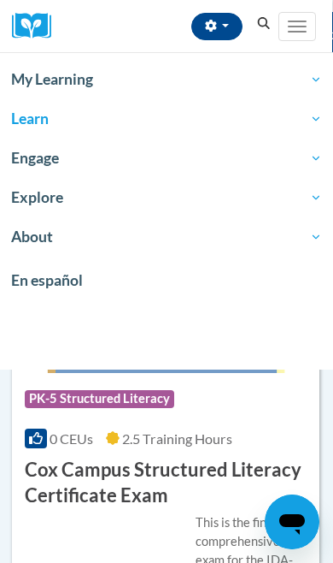
click at [97, 69] on span "My Learning" at bounding box center [166, 79] width 311 height 21
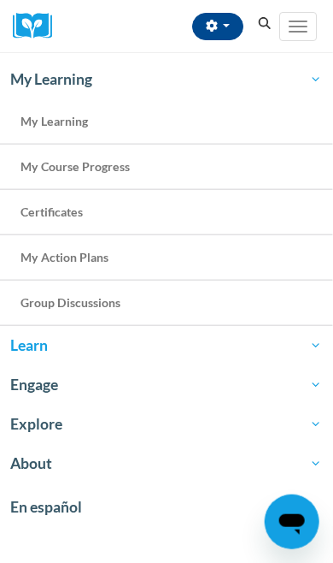
scroll to position [523, 1]
click at [137, 165] on link "My Course Progress" at bounding box center [166, 167] width 333 height 45
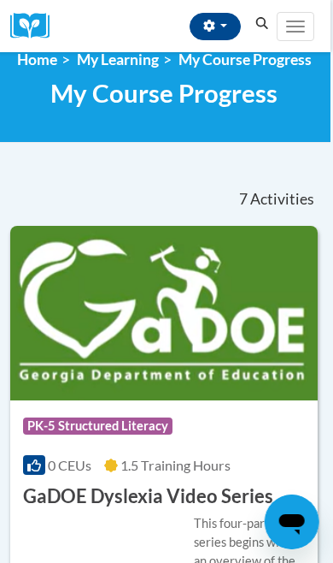
scroll to position [0, 3]
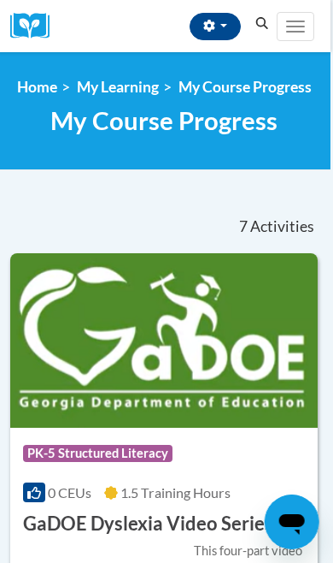
click at [292, 88] on link "My Course Progress" at bounding box center [245, 87] width 133 height 18
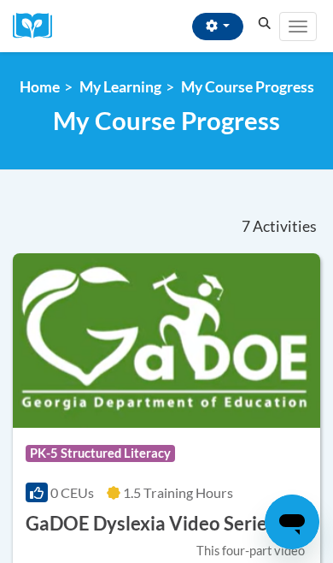
click at [34, 79] on link "Home" at bounding box center [40, 87] width 40 height 18
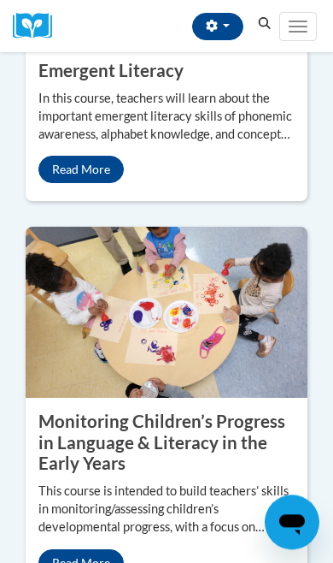
scroll to position [2871, 0]
click at [305, 21] on span "Main menu" at bounding box center [298, 22] width 19 height 2
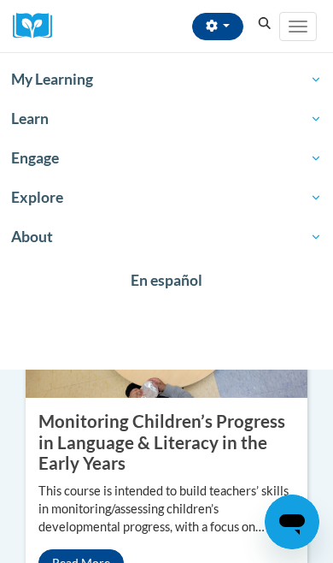
click at [51, 119] on span "Learn" at bounding box center [166, 119] width 311 height 21
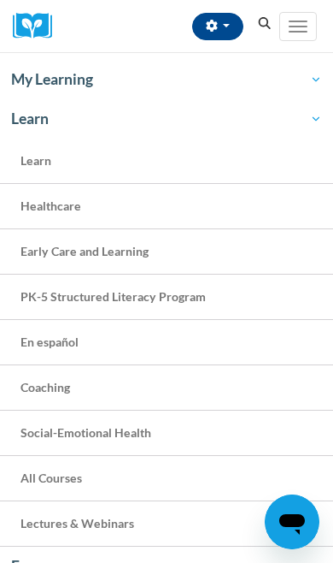
click at [193, 298] on span "PK-5 Structured Literacy Program" at bounding box center [114, 296] width 186 height 15
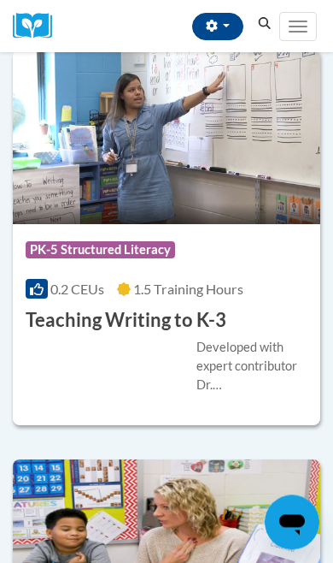
scroll to position [4811, 0]
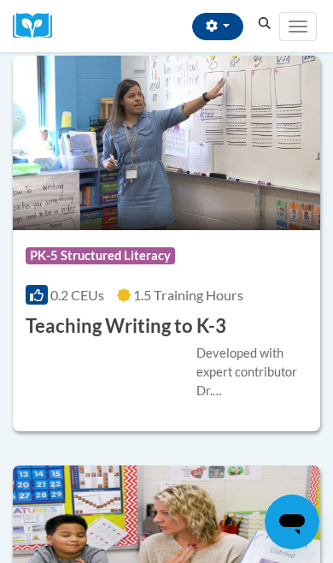
click at [151, 247] on span "PK-5 Structured Literacy" at bounding box center [101, 255] width 150 height 17
click at [129, 322] on h3 "Teaching Writing to K-3" at bounding box center [126, 326] width 201 height 27
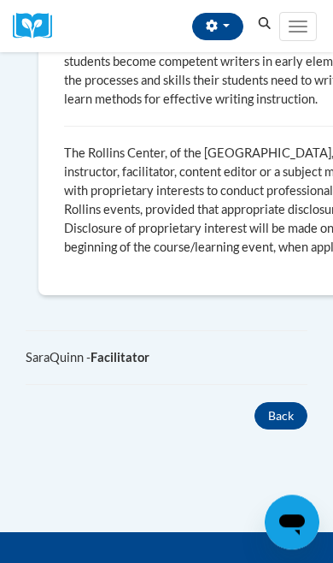
scroll to position [1557, 0]
click at [287, 411] on button "Back" at bounding box center [281, 415] width 53 height 27
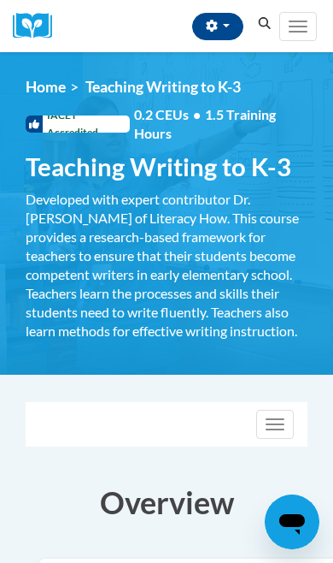
click at [109, 115] on span "IACET Accredited" at bounding box center [78, 123] width 104 height 17
click at [74, 144] on div "<en>Home</en><fr>Accueil</fr><de>Zuhause</de><it>Casa</it><es>Casa</es><pt>Casa…" at bounding box center [166, 213] width 333 height 271
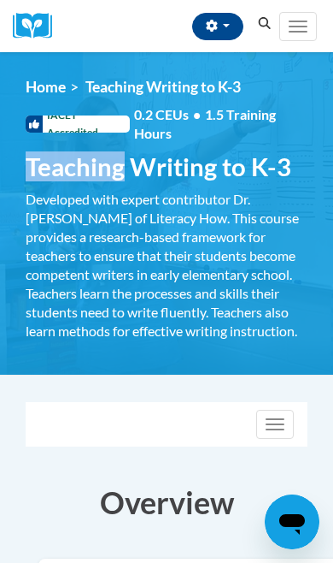
click at [245, 278] on div "Developed with expert contributor Dr. [PERSON_NAME] of Literacy How. This cours…" at bounding box center [167, 265] width 282 height 150
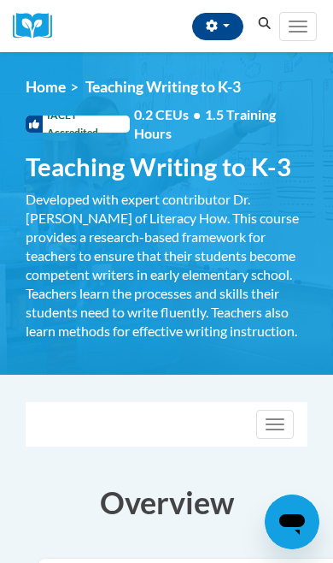
click at [301, 287] on div "Developed with expert contributor Dr. [PERSON_NAME] of Literacy How. This cours…" at bounding box center [167, 265] width 282 height 150
click at [290, 237] on div "Developed with expert contributor Dr. Margie Gillis of Literacy How. This cours…" at bounding box center [167, 265] width 282 height 150
click at [269, 109] on span "1.5 Training Hours" at bounding box center [205, 123] width 142 height 35
click at [219, 117] on span "1.5 Training Hours" at bounding box center [205, 123] width 142 height 35
click at [90, 122] on span "IACET Accredited" at bounding box center [78, 123] width 104 height 17
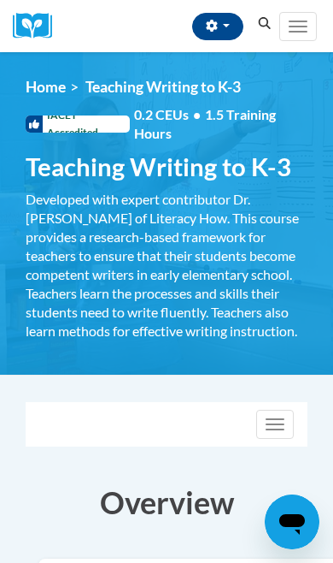
click at [121, 132] on span "IACET Accredited" at bounding box center [78, 123] width 104 height 17
click at [84, 133] on div "IACET Accredited 0.2 CEUs • 1.5 Training Hours" at bounding box center [167, 124] width 308 height 38
click at [209, 74] on img at bounding box center [166, 213] width 333 height 322
click at [164, 97] on div "<en>Home</en><fr>Accueil</fr><de>Zuhause</de><it>Casa</it><es>Casa</es><pt>Casa…" at bounding box center [166, 213] width 333 height 271
click at [108, 94] on span "Teaching Writing to K-3" at bounding box center [164, 87] width 156 height 18
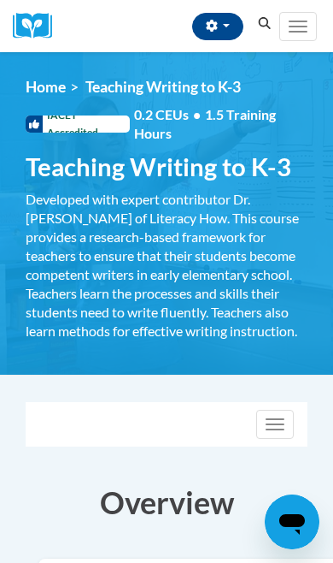
click at [62, 94] on link "Home" at bounding box center [46, 87] width 40 height 18
click at [68, 76] on img at bounding box center [166, 213] width 333 height 322
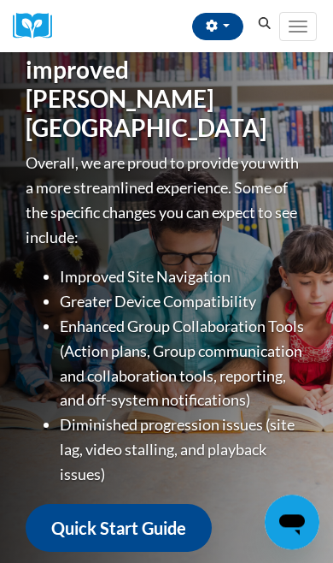
scroll to position [412, 0]
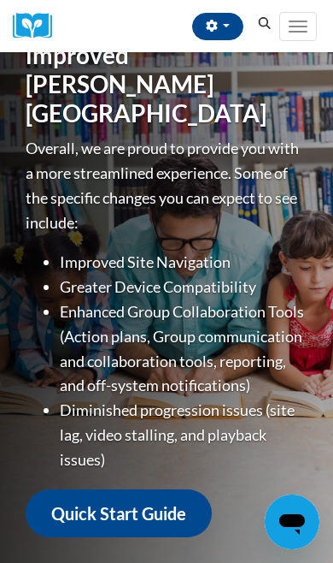
click at [183, 489] on link "Quick Start Guide" at bounding box center [119, 513] width 186 height 49
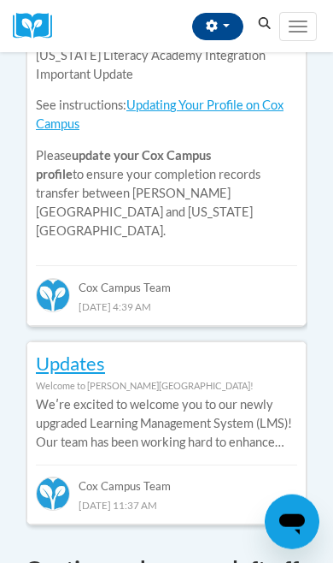
scroll to position [1100, 4]
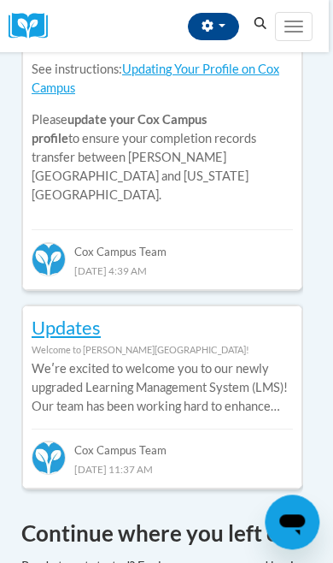
click at [221, 516] on h4 "Continue where you left off" at bounding box center [162, 532] width 282 height 33
click at [273, 516] on h4 "Continue where you left off" at bounding box center [162, 532] width 282 height 33
click at [291, 516] on h4 "Continue where you left off" at bounding box center [162, 532] width 282 height 33
click at [293, 516] on div "Continue where you left off" at bounding box center [163, 564] width 308 height 97
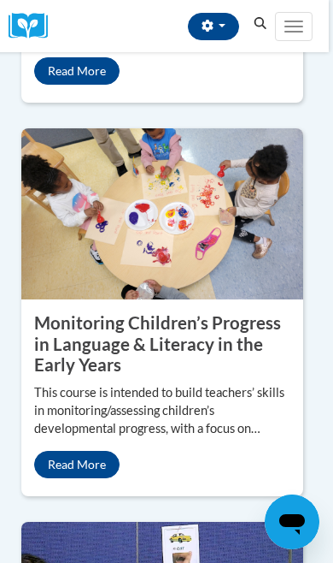
scroll to position [3023, 0]
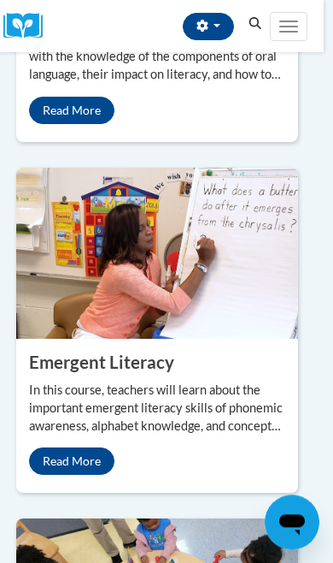
scroll to position [2580, 9]
click at [27, 37] on img at bounding box center [28, 26] width 51 height 27
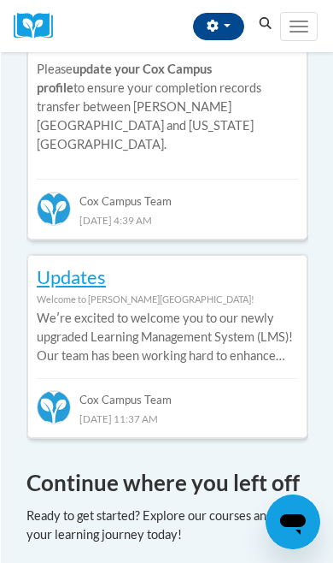
scroll to position [1161, 0]
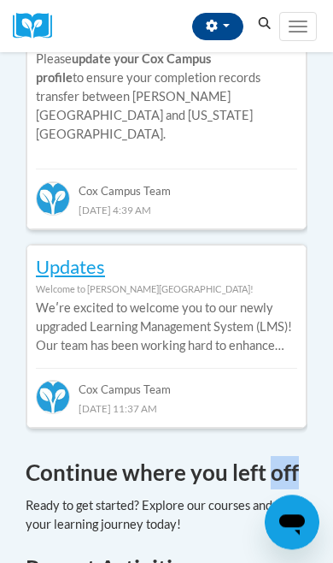
click at [302, 456] on h4 "Continue where you left off" at bounding box center [167, 472] width 282 height 33
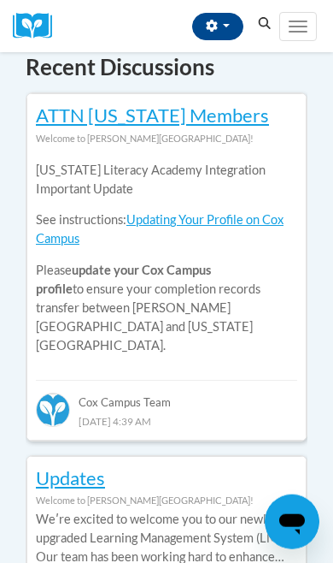
scroll to position [951, 0]
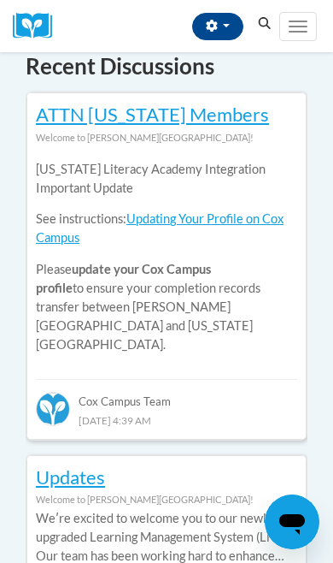
click at [232, 24] on button "button" at bounding box center [217, 26] width 51 height 27
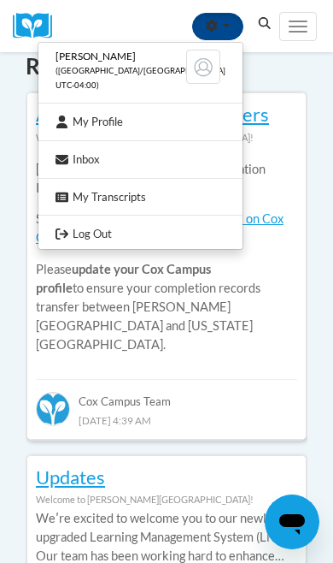
click at [312, 252] on div at bounding box center [166, 281] width 333 height 563
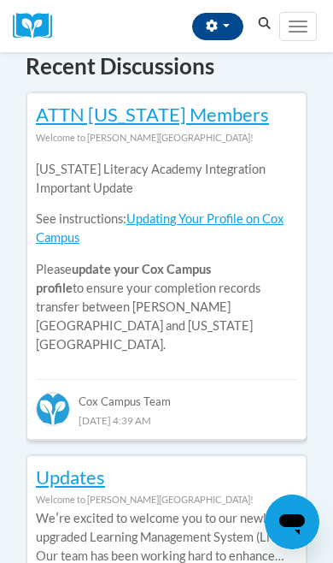
click at [303, 21] on span "Main menu" at bounding box center [298, 22] width 19 height 2
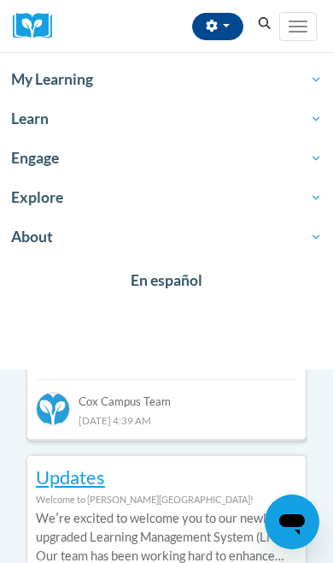
click at [59, 121] on span "Learn" at bounding box center [166, 119] width 311 height 21
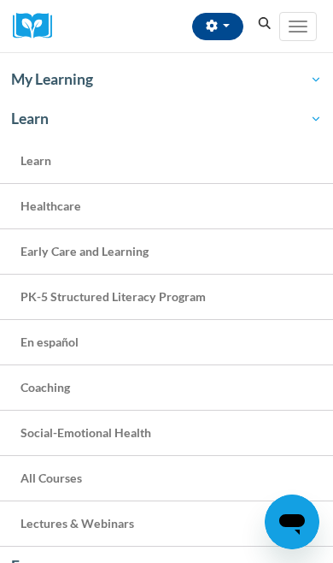
click at [193, 294] on span "PK-5 Structured Literacy Program" at bounding box center [114, 296] width 186 height 15
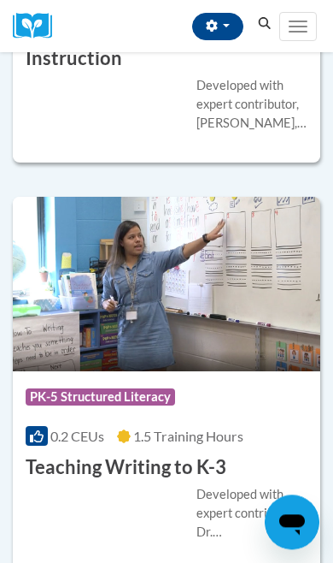
scroll to position [4675, 0]
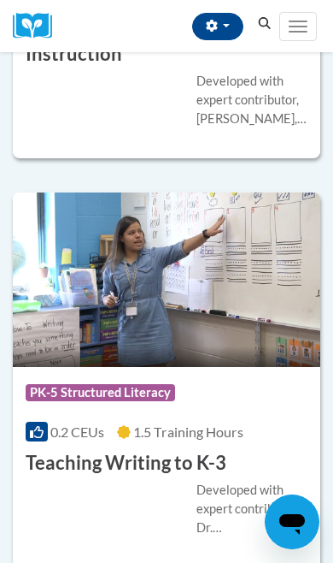
click at [130, 387] on span "PK-5 Structured Literacy" at bounding box center [101, 392] width 150 height 17
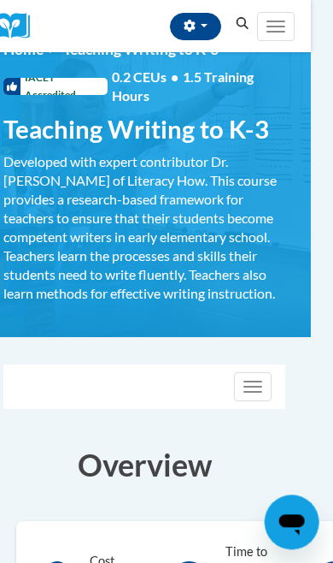
scroll to position [0, 19]
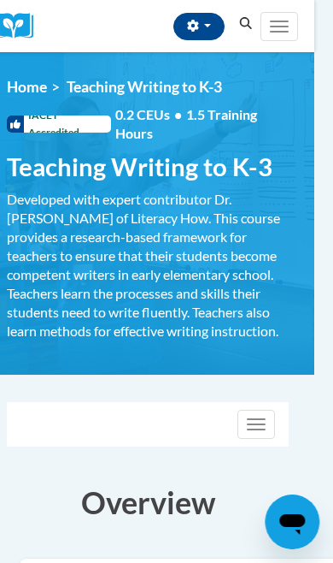
click at [100, 123] on span "IACET Accredited" at bounding box center [59, 123] width 104 height 17
click at [52, 135] on div "IACET Accredited 0.2 CEUs • 1.5 Training Hours" at bounding box center [148, 124] width 308 height 38
click at [126, 123] on span "0.2 CEUs • 1.5 Training Hours" at bounding box center [202, 124] width 174 height 38
click at [209, 116] on span "1.5 Training Hours" at bounding box center [186, 123] width 142 height 35
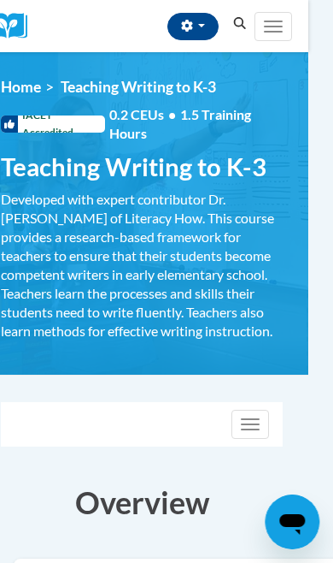
scroll to position [0, 26]
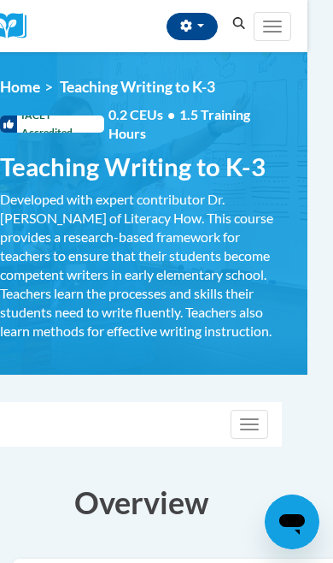
click at [176, 93] on span "Teaching Writing to K-3" at bounding box center [138, 87] width 156 height 18
click at [184, 422] on div "Toggle navigation" at bounding box center [141, 424] width 280 height 43
click at [61, 130] on span "IACET Accredited" at bounding box center [52, 123] width 104 height 17
click at [86, 116] on span "IACET Accredited" at bounding box center [52, 123] width 104 height 17
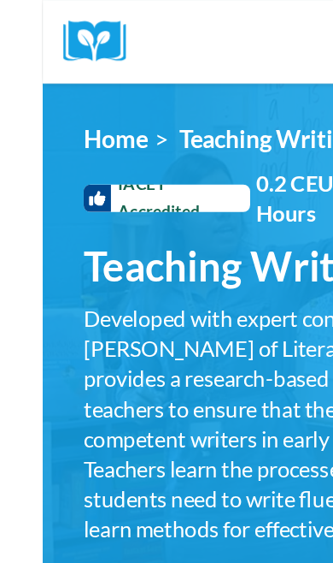
click at [130, 132] on span "IACET Accredited" at bounding box center [78, 123] width 104 height 17
click at [153, 9] on div "Mary Hill (America/Indianapolis UTC-04:00) My Profile Inbox My Transcripts Log …" at bounding box center [171, 26] width 214 height 52
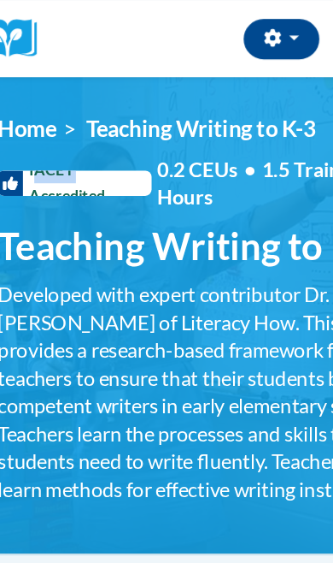
click at [60, 122] on span "IACET Accredited" at bounding box center [78, 123] width 104 height 17
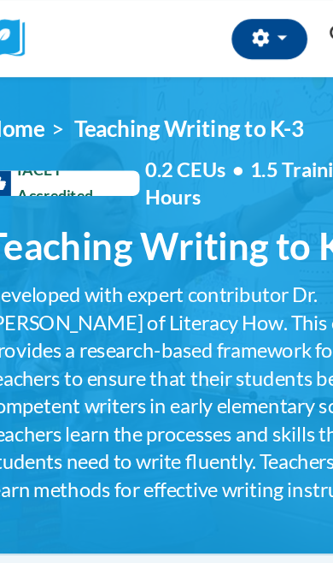
click at [223, 25] on span "button" at bounding box center [226, 25] width 7 height 3
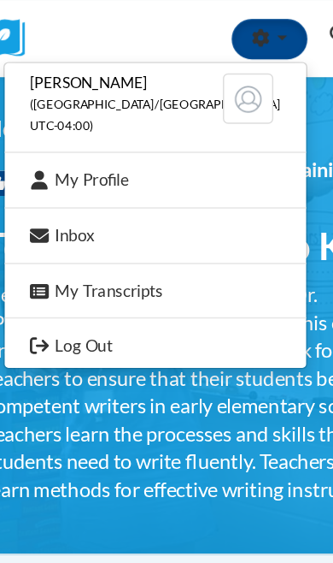
click at [111, 334] on div at bounding box center [166, 281] width 333 height 563
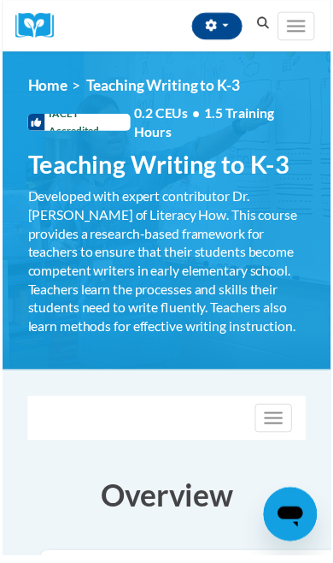
click at [54, 26] on img at bounding box center [38, 26] width 51 height 27
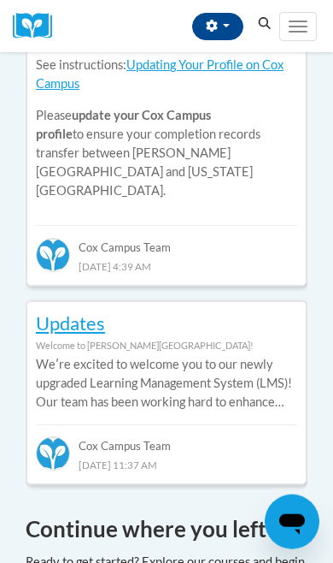
scroll to position [1106, 0]
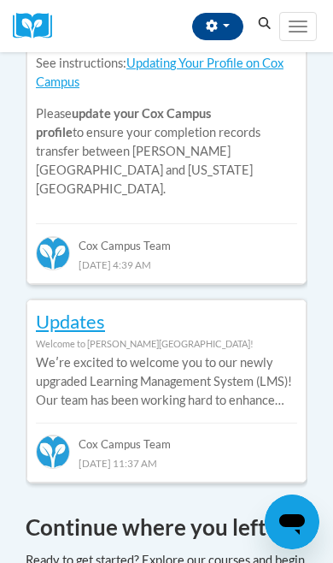
copy td "the"
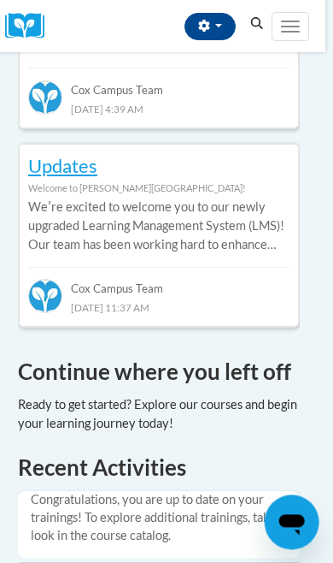
scroll to position [1256, 7]
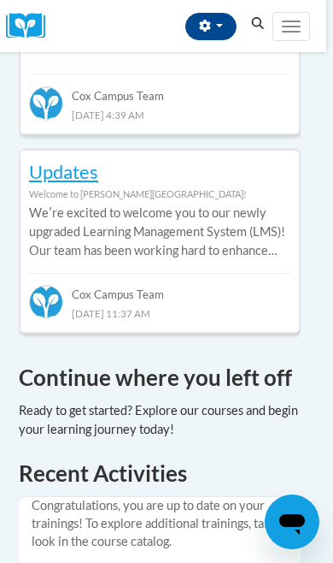
click at [220, 361] on h4 "Continue where you left off" at bounding box center [160, 377] width 282 height 33
click at [93, 361] on div "Continue where you left off" at bounding box center [160, 403] width 282 height 84
click at [73, 361] on h4 "Continue where you left off" at bounding box center [160, 377] width 282 height 33
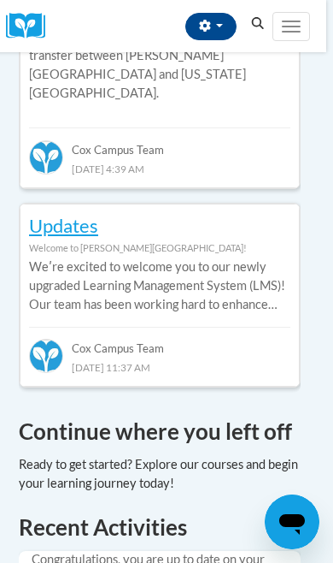
scroll to position [1177, 7]
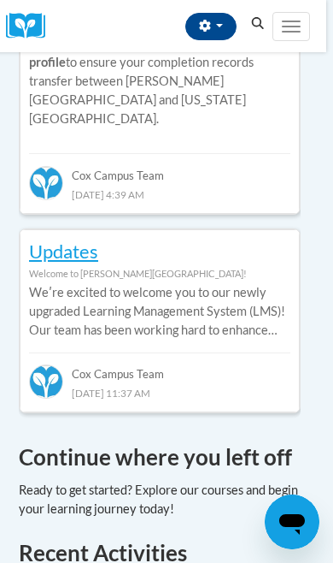
click at [205, 440] on div "Continue where you left off" at bounding box center [160, 482] width 282 height 84
click at [247, 481] on div at bounding box center [160, 500] width 282 height 38
click at [273, 440] on div "Continue where you left off" at bounding box center [160, 488] width 308 height 97
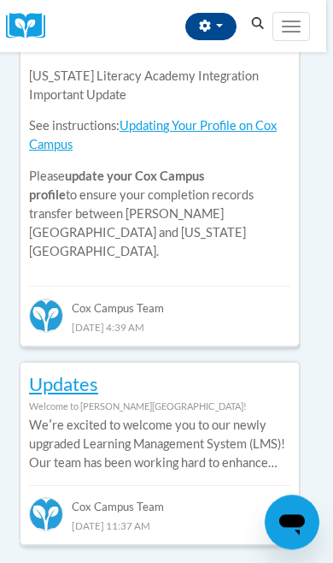
scroll to position [1044, 7]
click at [140, 108] on div "Georgia Literacy Academy Integration Important Update See instructions: Updatin…" at bounding box center [160, 164] width 262 height 220
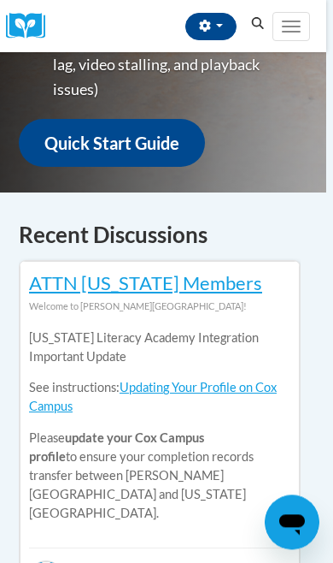
scroll to position [780, 7]
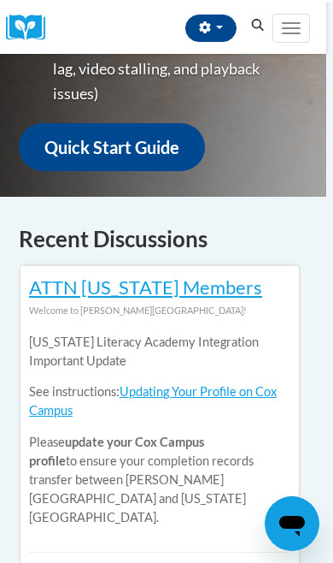
click at [151, 380] on p "See instructions: Updating Your Profile on Cox Campus" at bounding box center [160, 399] width 262 height 38
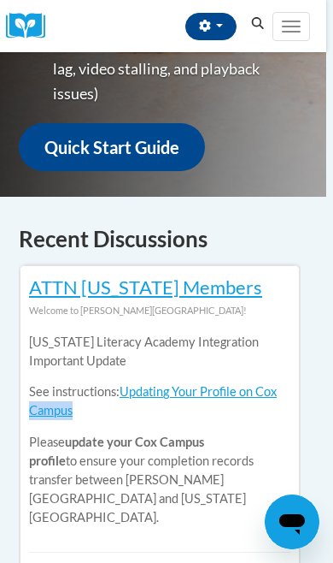
click at [289, 333] on p "Georgia Literacy Academy Integration Important Update" at bounding box center [160, 352] width 262 height 38
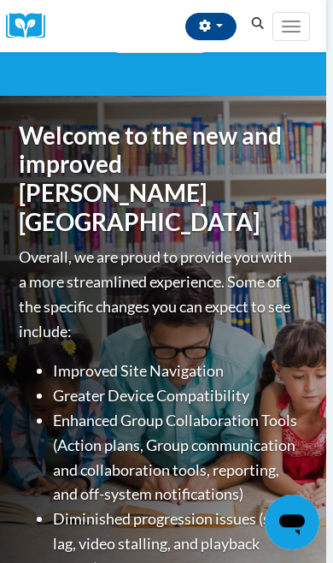
scroll to position [313, 7]
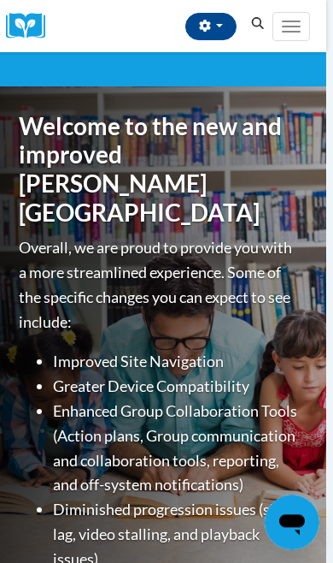
click at [293, 38] on button "Toggle navigation" at bounding box center [292, 26] width 38 height 29
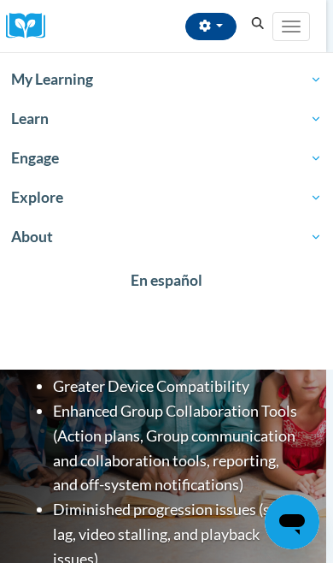
click at [38, 162] on span "Engage" at bounding box center [166, 158] width 311 height 21
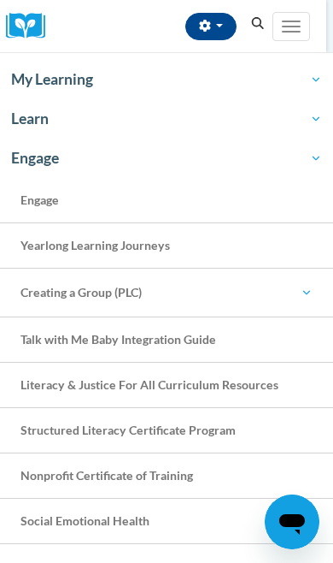
click at [40, 127] on span "Learn" at bounding box center [166, 119] width 311 height 21
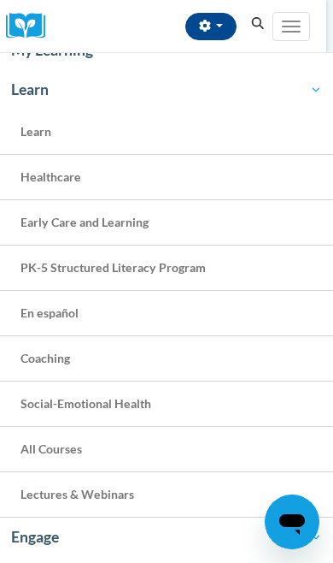
scroll to position [26, 0]
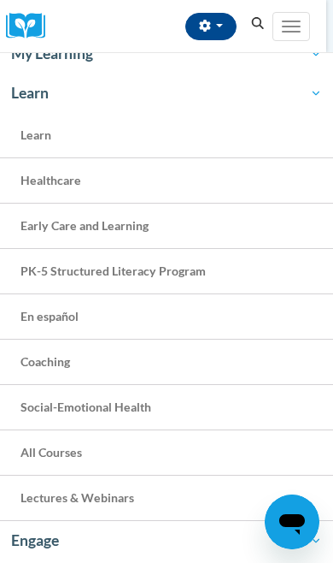
click at [207, 280] on link "PK-5 Structured Literacy Program" at bounding box center [166, 271] width 333 height 45
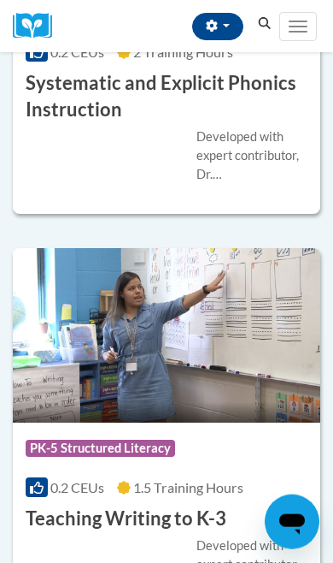
scroll to position [4621, 0]
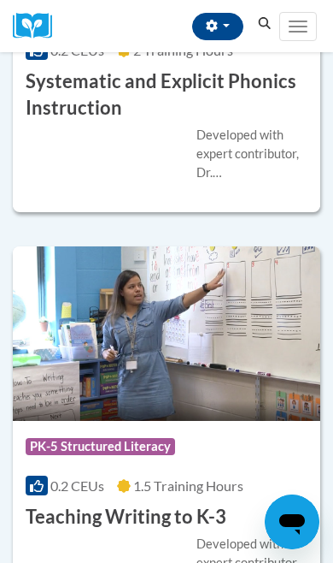
click at [149, 450] on span "PK-5 Structured Literacy" at bounding box center [103, 448] width 154 height 21
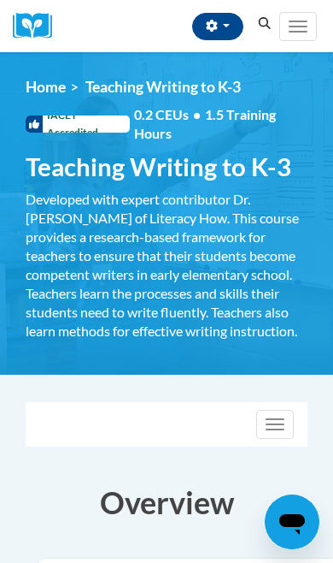
click at [274, 123] on span "0.2 CEUs • 1.5 Training Hours" at bounding box center [221, 124] width 174 height 38
click at [240, 124] on span "0.2 CEUs • 1.5 Training Hours" at bounding box center [221, 124] width 174 height 38
click at [196, 120] on span "•" at bounding box center [197, 114] width 8 height 16
click at [275, 169] on span "Teaching Writing to K-3" at bounding box center [159, 166] width 266 height 30
click at [309, 172] on h1 "Teaching Writing to K-3 Developed with expert contributor Dr. Margie Gillis of …" at bounding box center [167, 166] width 308 height 30
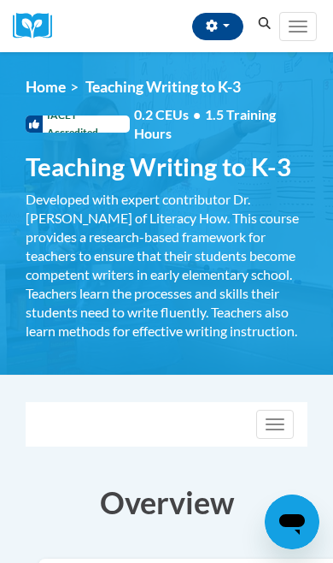
click at [112, 191] on div "Developed with expert contributor Dr. [PERSON_NAME] of Literacy How. This cours…" at bounding box center [167, 265] width 282 height 150
click at [87, 175] on span "Teaching Writing to K-3" at bounding box center [159, 166] width 266 height 30
click at [108, 129] on span "IACET Accredited" at bounding box center [78, 123] width 104 height 17
click at [106, 139] on div "IACET Accredited 0.2 CEUs • 1.5 Training Hours" at bounding box center [167, 124] width 308 height 38
click at [115, 141] on div "IACET Accredited 0.2 CEUs • 1.5 Training Hours" at bounding box center [167, 124] width 308 height 38
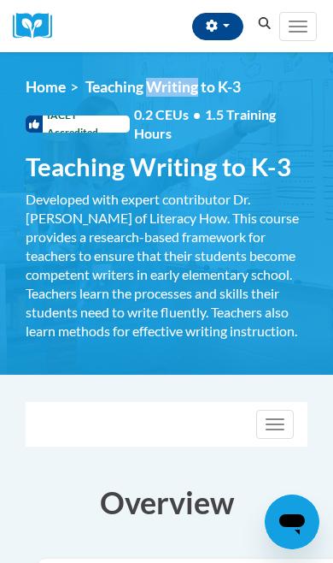
click at [194, 176] on span "Teaching Writing to K-3" at bounding box center [159, 166] width 266 height 30
click at [277, 430] on button "Toggle navigation" at bounding box center [276, 424] width 38 height 29
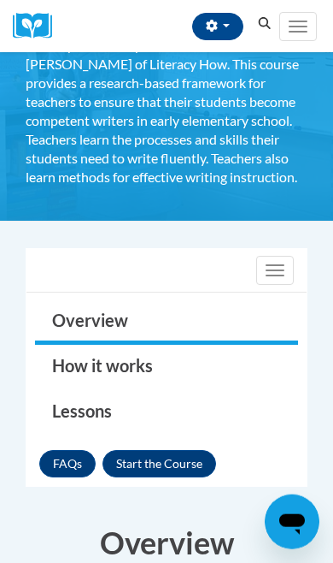
scroll to position [155, 0]
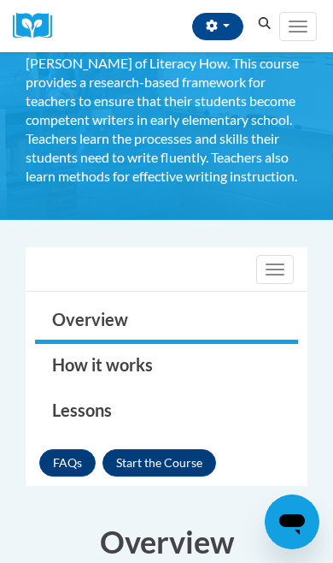
click at [184, 469] on button "Enroll" at bounding box center [160, 462] width 114 height 27
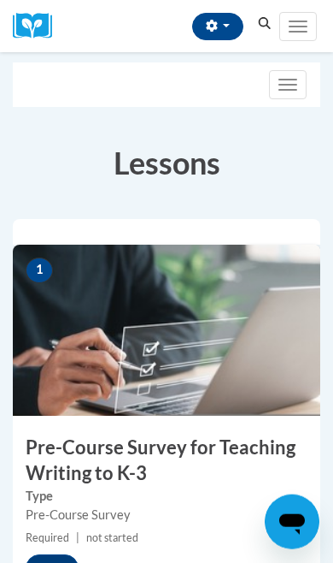
scroll to position [221, 0]
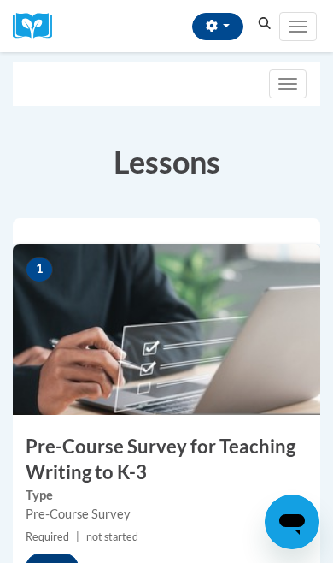
click at [55, 274] on img at bounding box center [167, 329] width 308 height 171
click at [66, 562] on button "Start" at bounding box center [52, 566] width 53 height 27
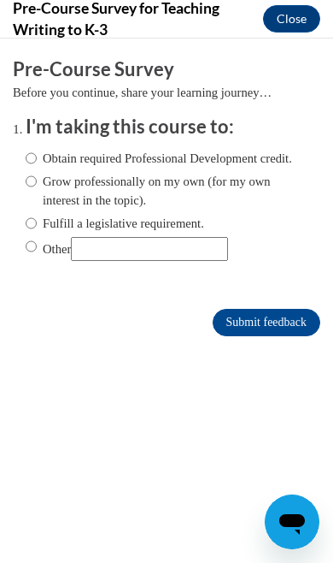
scroll to position [0, 0]
click at [49, 185] on label "Grow professionally on my own (for my own interest in the topic)." at bounding box center [167, 191] width 282 height 38
click at [37, 185] on input "Grow professionally on my own (for my own interest in the topic)." at bounding box center [31, 181] width 11 height 19
radio input "true"
click at [268, 319] on input "Submit feedback" at bounding box center [267, 322] width 108 height 27
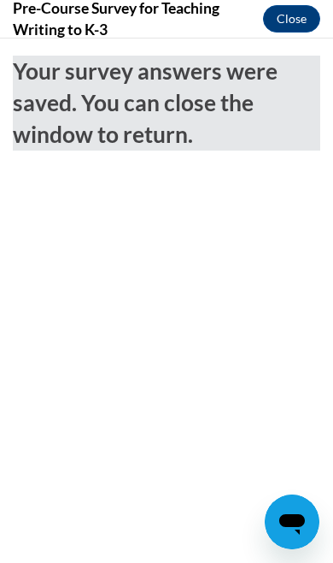
click at [301, 25] on button "Close" at bounding box center [291, 18] width 57 height 27
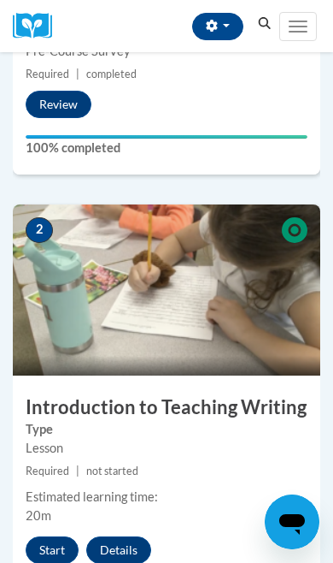
scroll to position [685, 0]
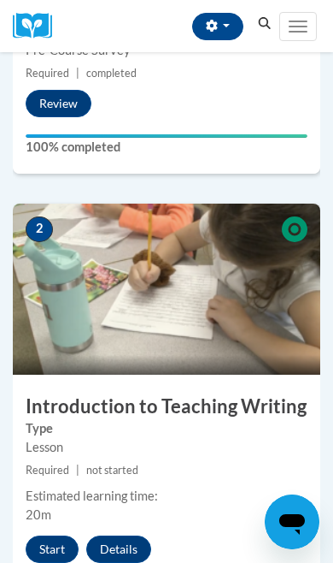
click at [72, 556] on button "Start" at bounding box center [52, 548] width 53 height 27
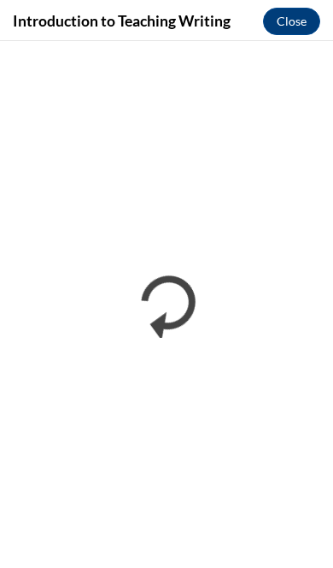
scroll to position [675, 0]
